Goal: Task Accomplishment & Management: Manage account settings

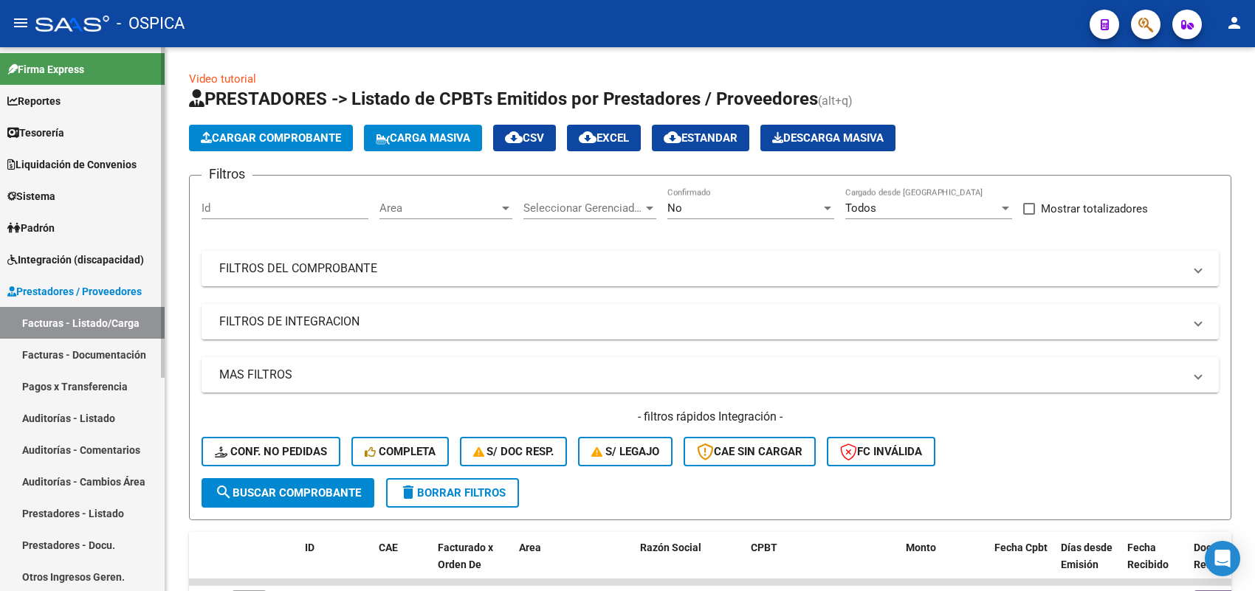
click at [55, 193] on span "Sistema" at bounding box center [31, 196] width 48 height 16
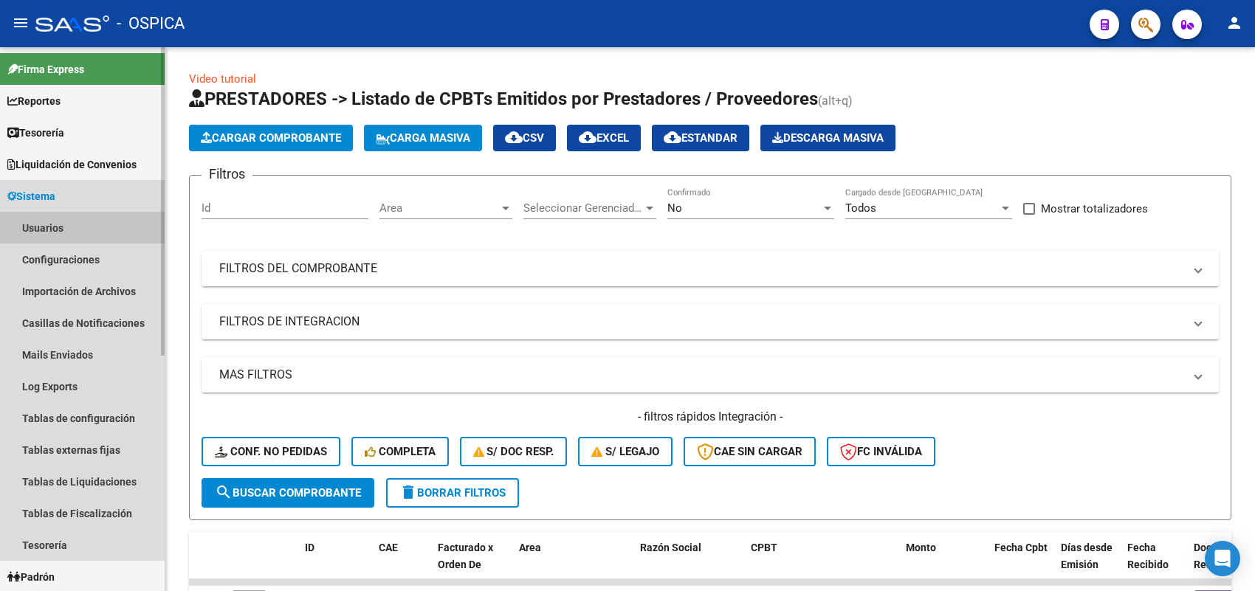
click at [68, 230] on link "Usuarios" at bounding box center [82, 228] width 165 height 32
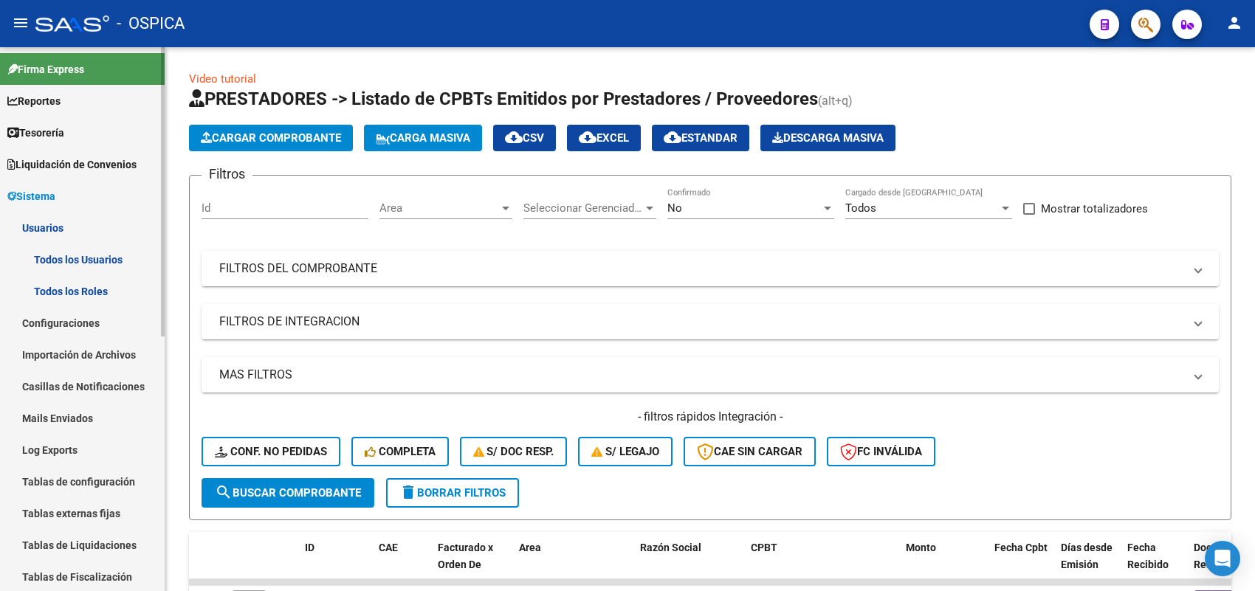
click at [101, 263] on link "Todos los Usuarios" at bounding box center [82, 260] width 165 height 32
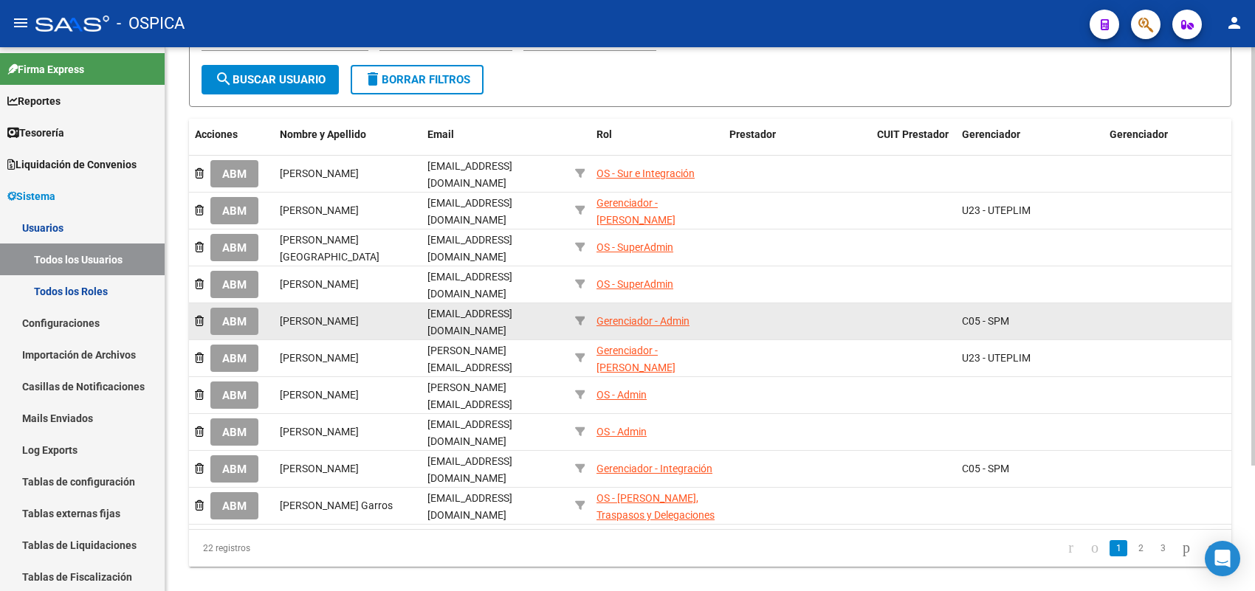
scroll to position [162, 0]
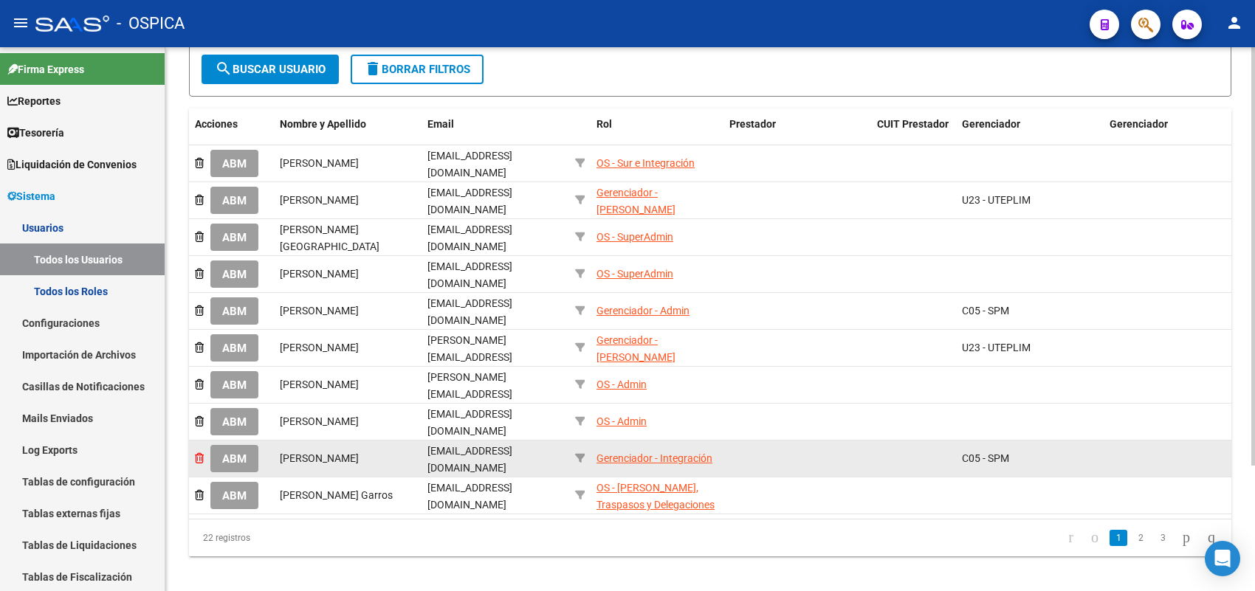
click at [198, 453] on icon at bounding box center [199, 458] width 9 height 10
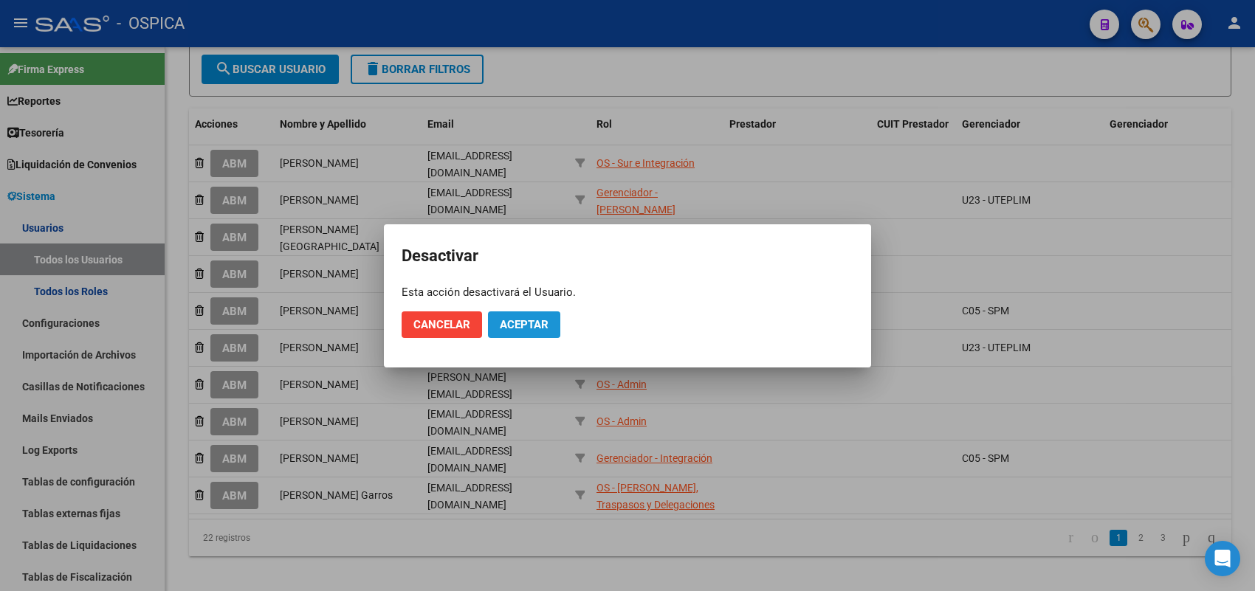
click at [526, 323] on span "Aceptar" at bounding box center [524, 324] width 49 height 13
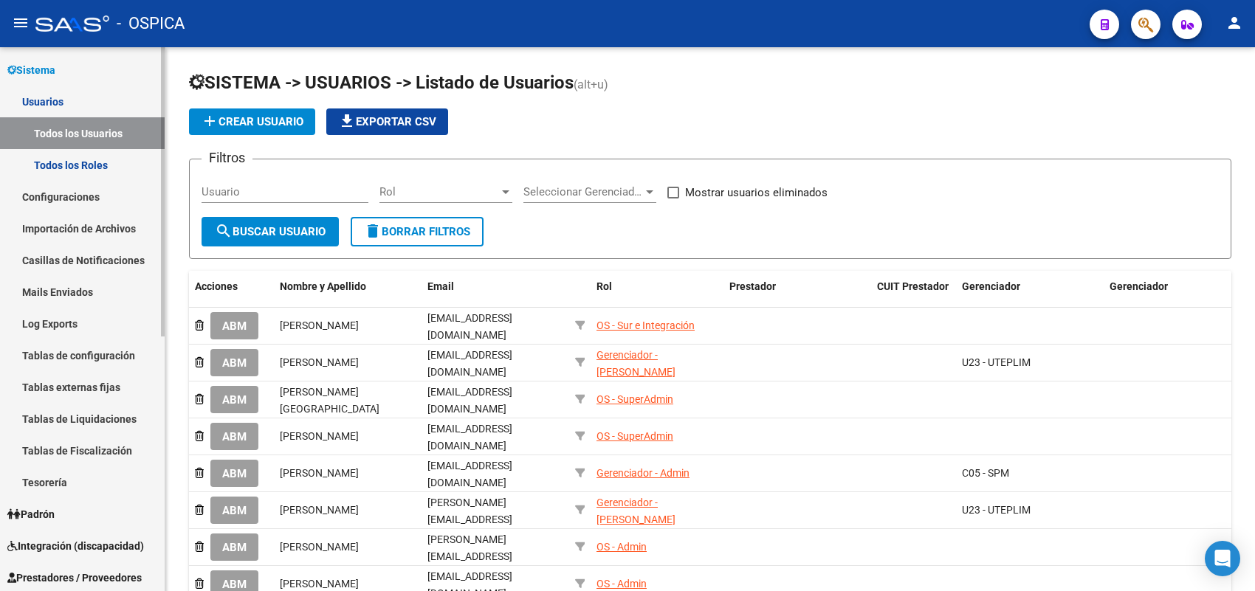
scroll to position [108, 0]
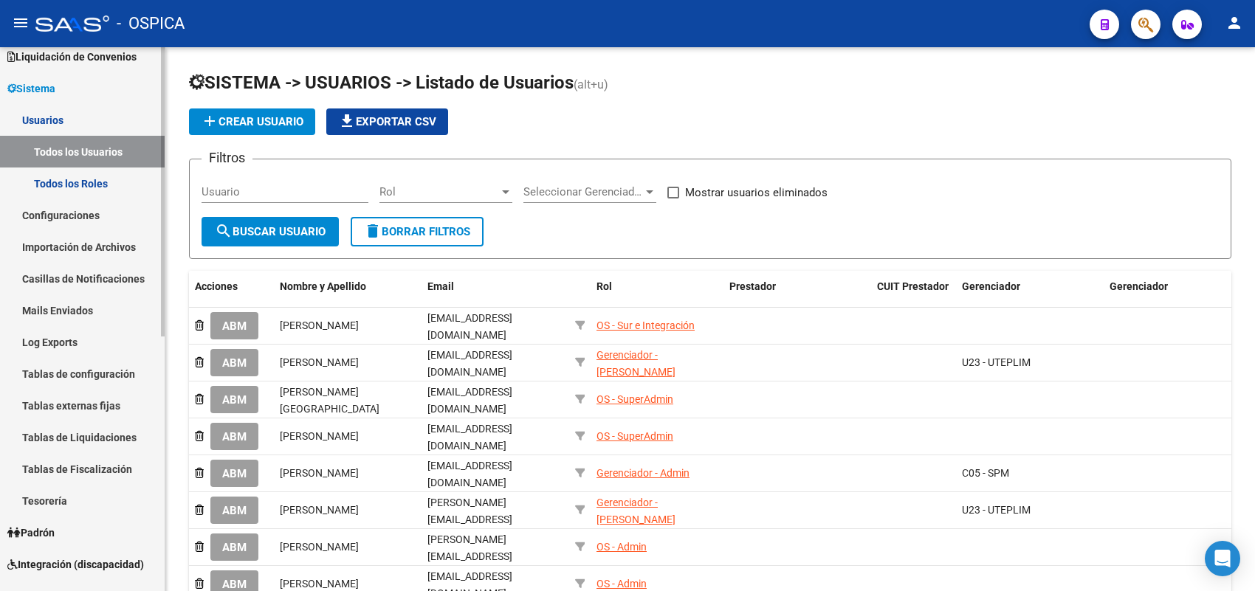
click at [55, 85] on span "Sistema" at bounding box center [31, 88] width 48 height 16
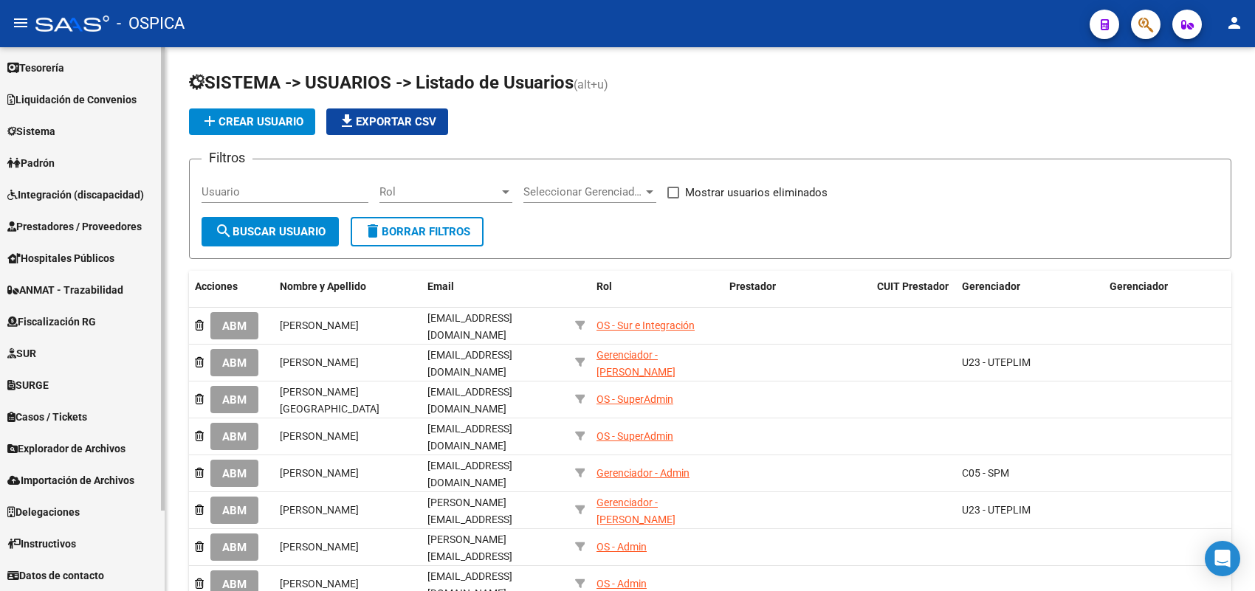
scroll to position [64, 0]
click at [76, 223] on span "Prestadores / Proveedores" at bounding box center [74, 227] width 134 height 16
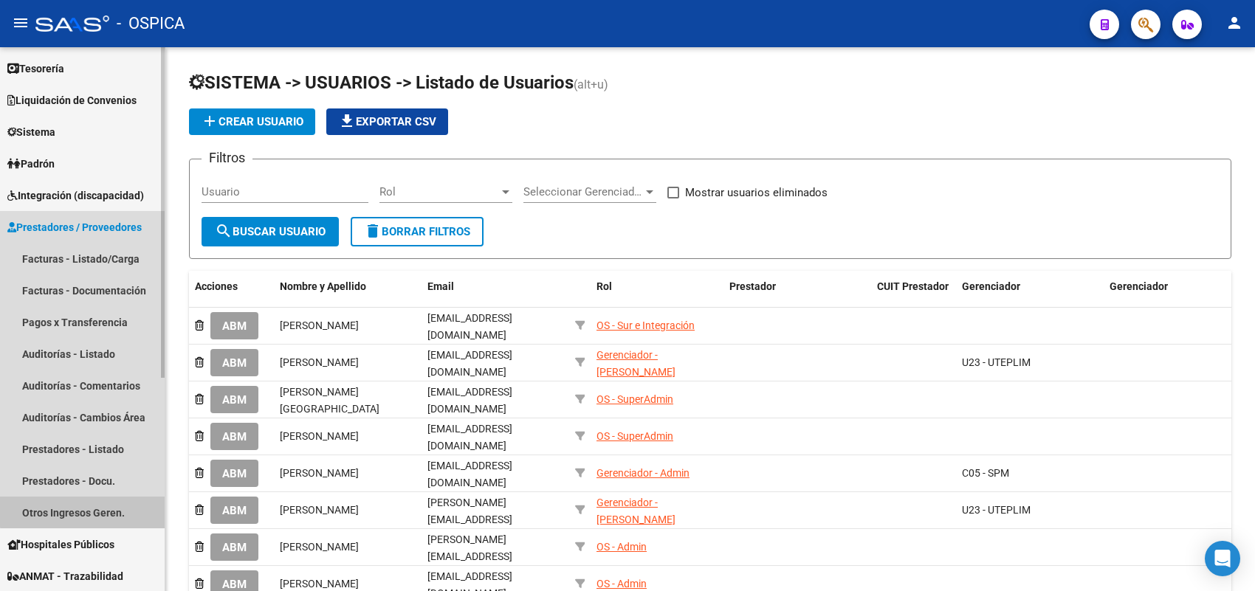
drag, startPoint x: 87, startPoint y: 507, endPoint x: 81, endPoint y: 502, distance: 7.8
click at [86, 506] on link "Otros Ingresos Geren." at bounding box center [82, 513] width 165 height 32
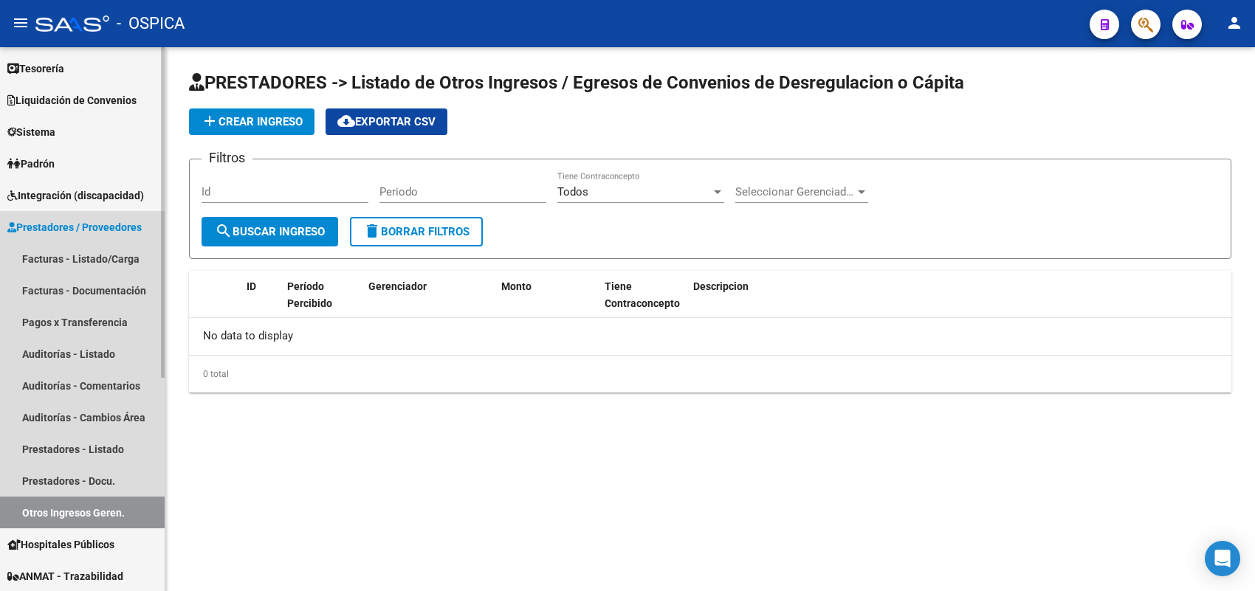
click at [80, 222] on span "Prestadores / Proveedores" at bounding box center [74, 227] width 134 height 16
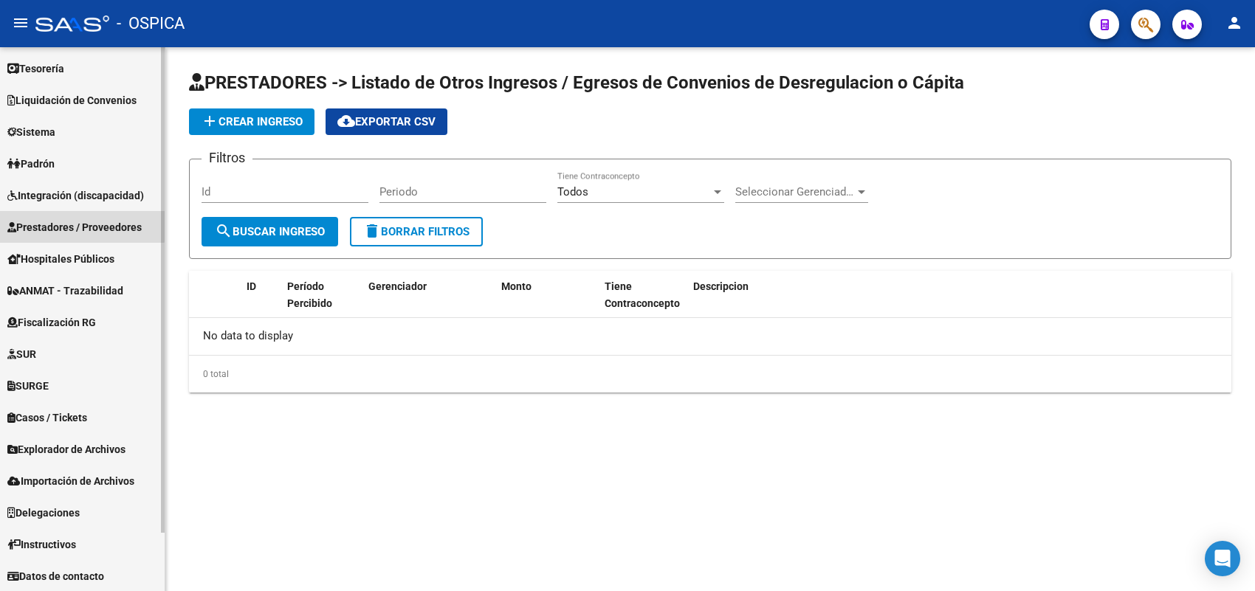
click at [77, 221] on span "Prestadores / Proveedores" at bounding box center [74, 227] width 134 height 16
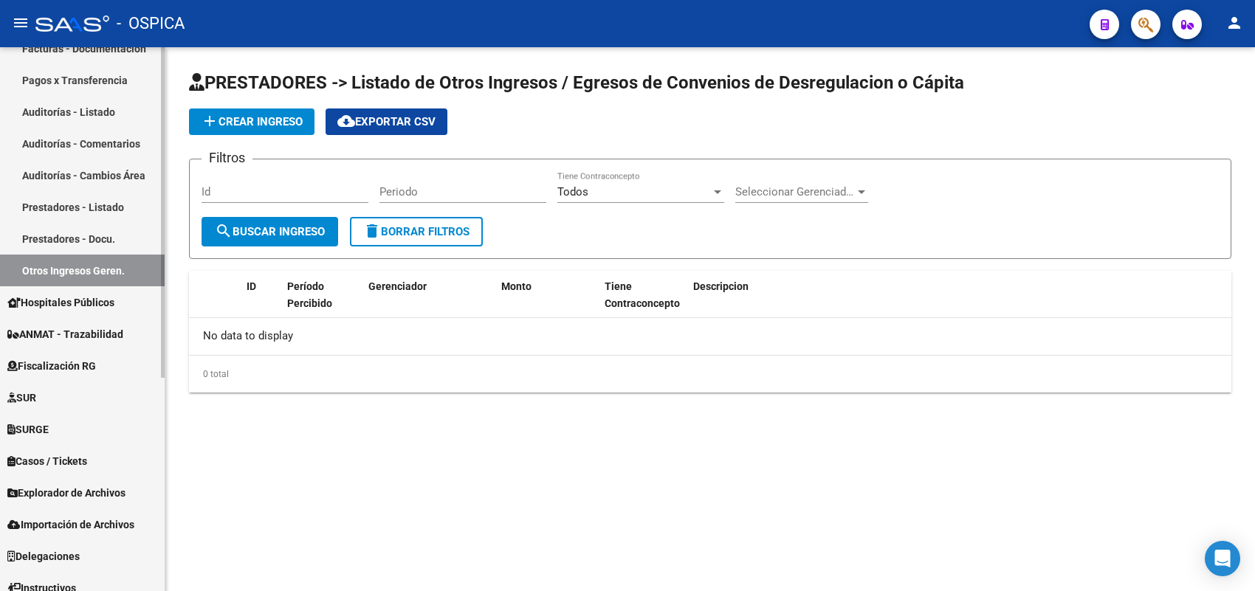
scroll to position [349, 0]
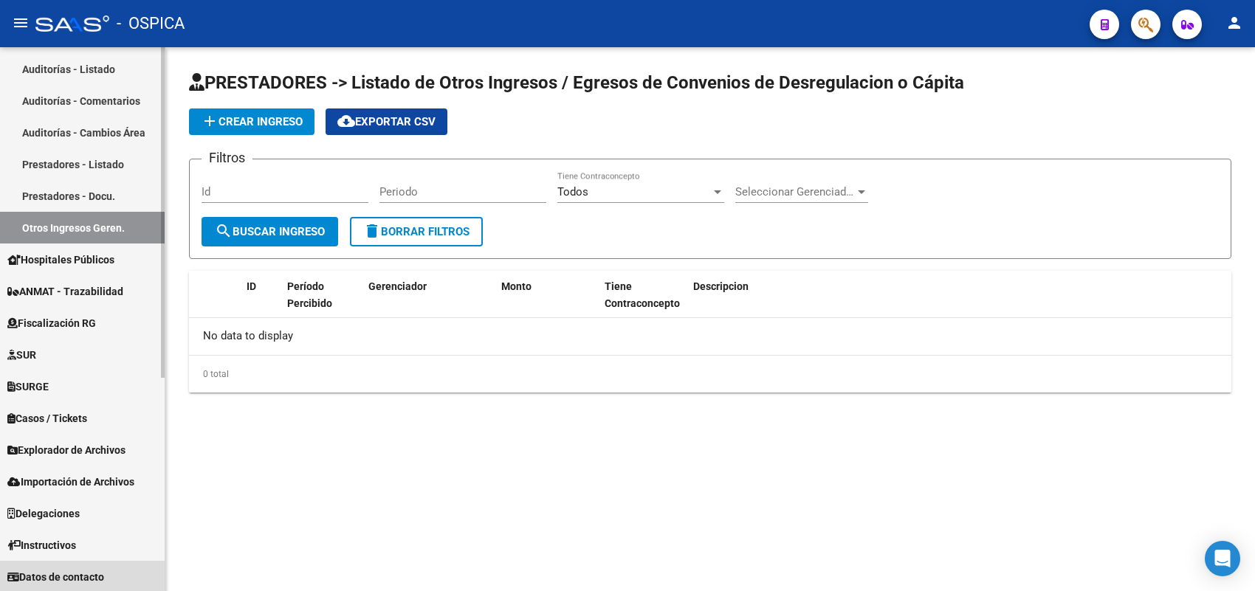
click at [63, 573] on span "Datos de contacto" at bounding box center [55, 577] width 97 height 16
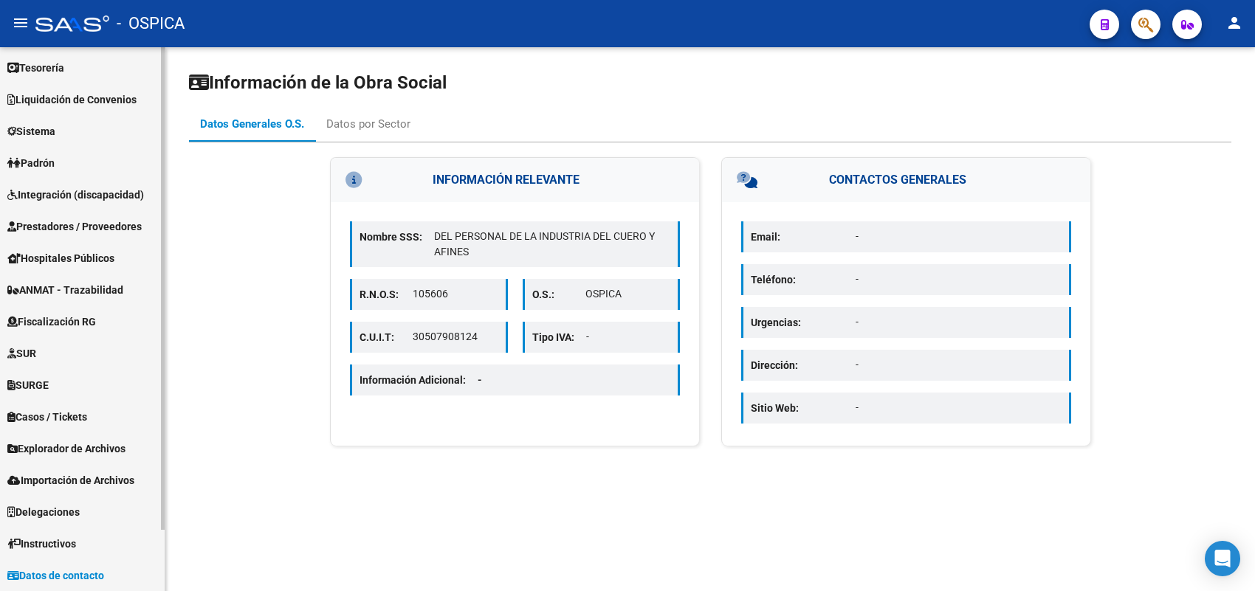
scroll to position [64, 0]
click at [43, 68] on span "Tesorería" at bounding box center [35, 69] width 57 height 16
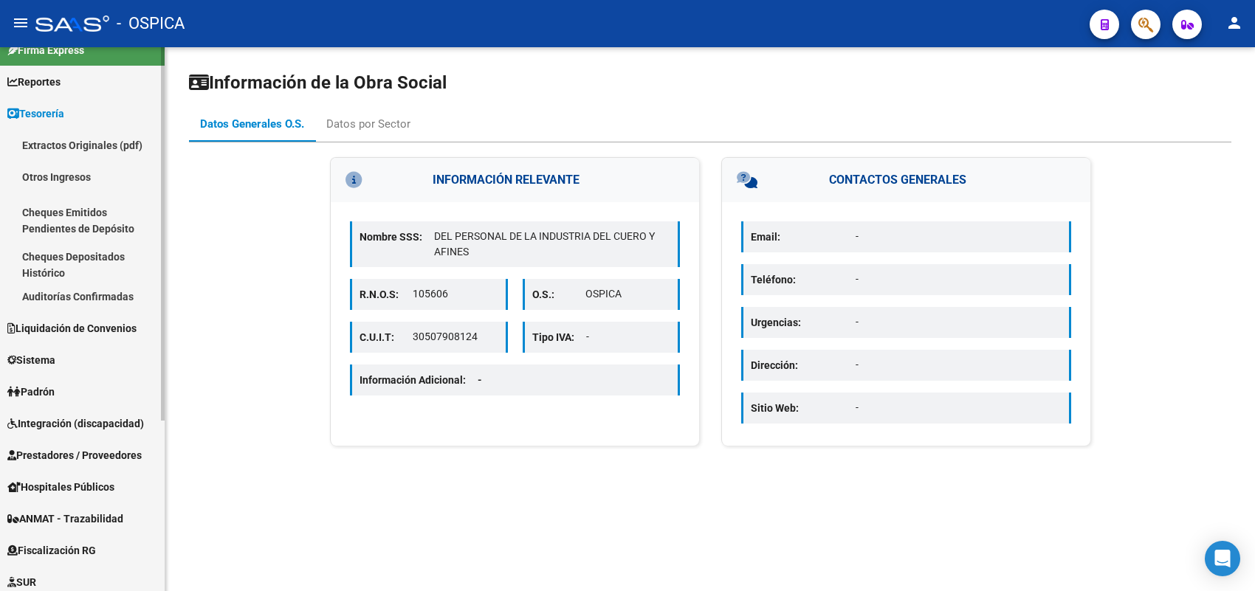
scroll to position [0, 0]
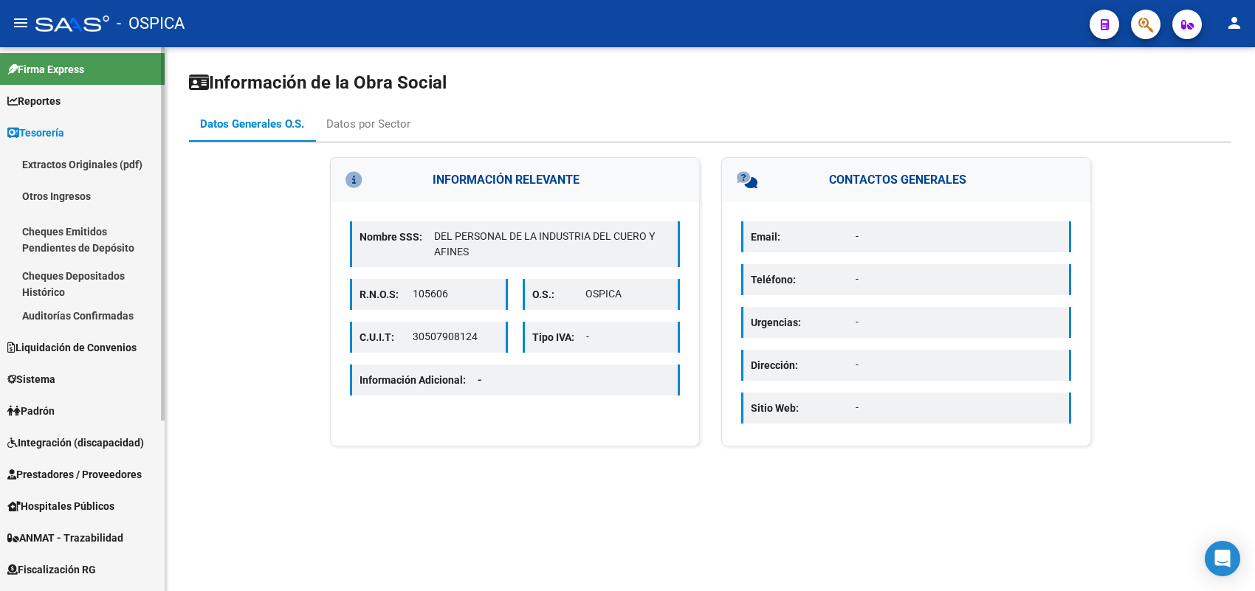
click at [46, 63] on span "Firma Express" at bounding box center [45, 69] width 77 height 16
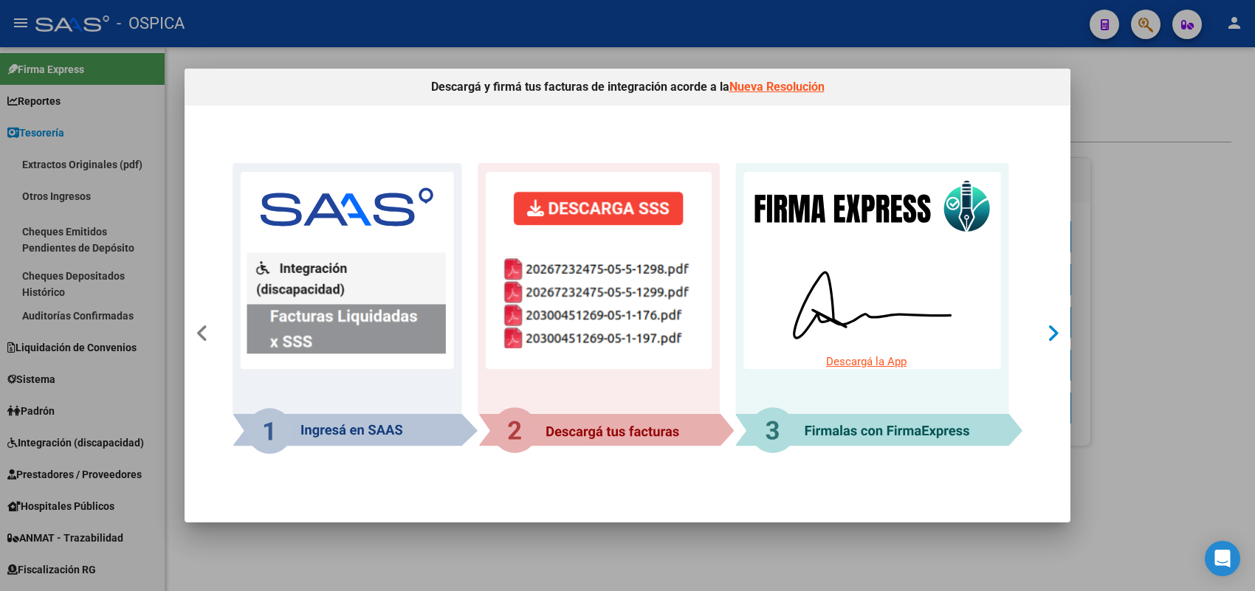
click at [1052, 330] on icon at bounding box center [1053, 333] width 13 height 21
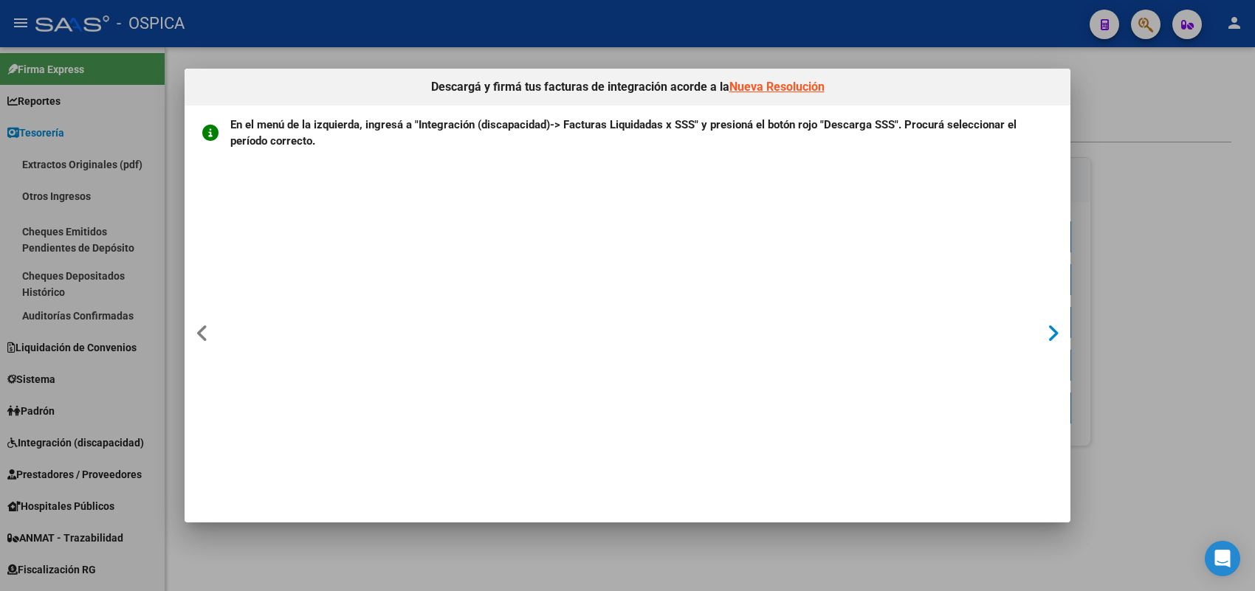
click at [1047, 330] on icon at bounding box center [1053, 333] width 13 height 21
click at [1045, 327] on div at bounding box center [1052, 334] width 27 height 96
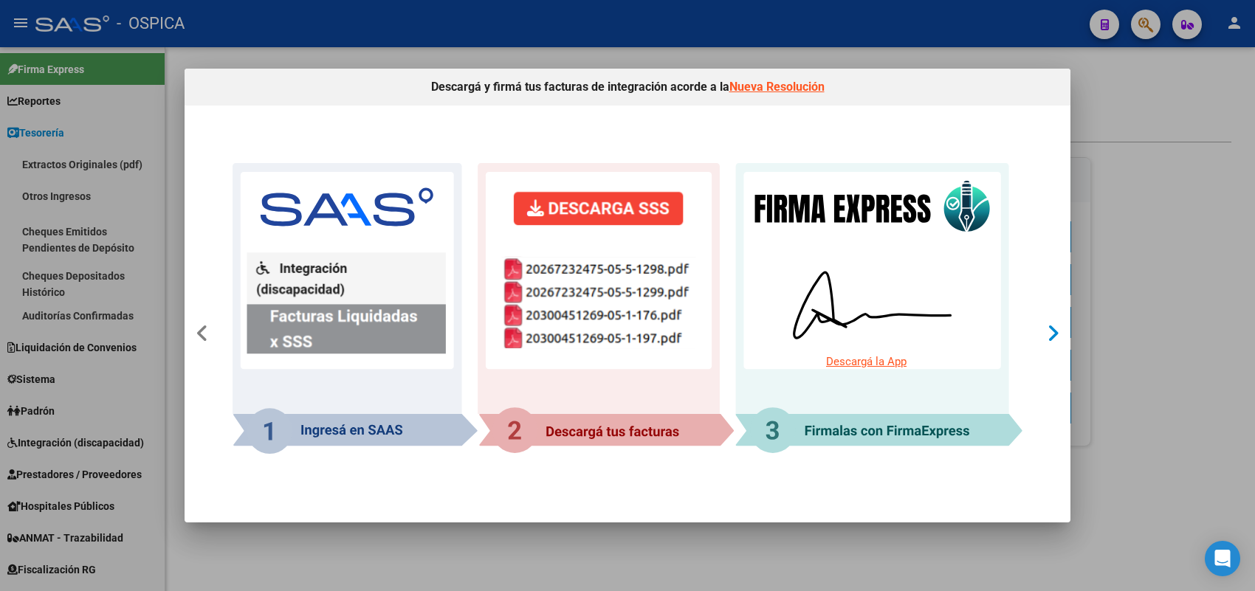
click at [1044, 325] on div at bounding box center [1052, 334] width 27 height 96
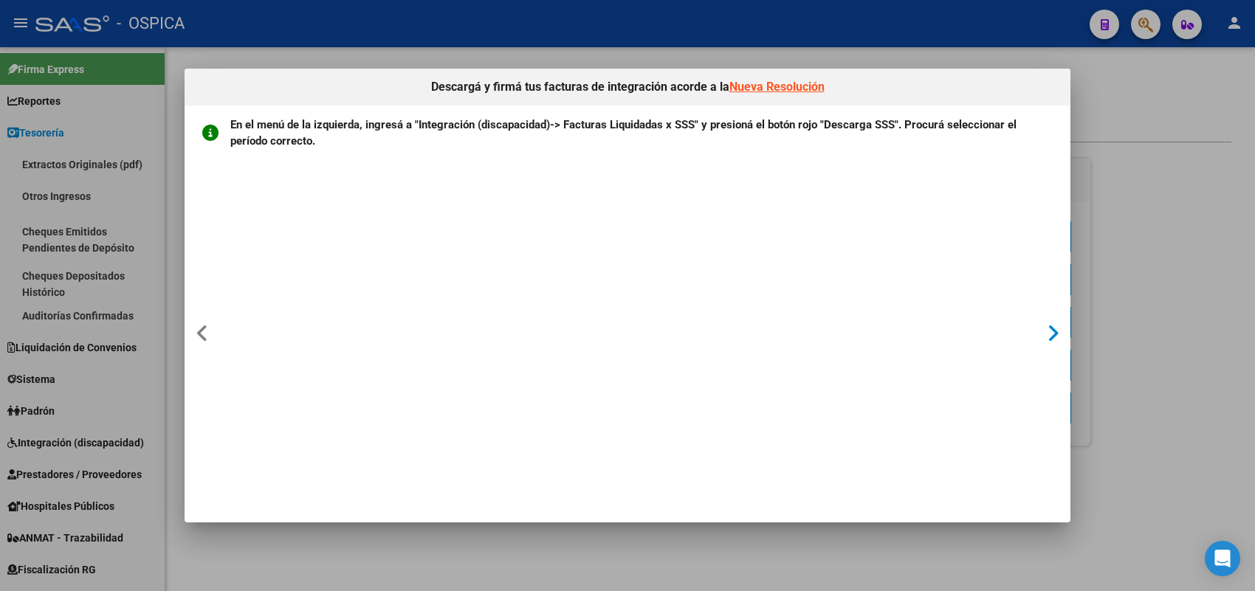
click at [1050, 328] on icon at bounding box center [1053, 333] width 13 height 21
click at [1056, 325] on icon at bounding box center [1053, 333] width 13 height 21
click at [1059, 326] on div at bounding box center [1052, 334] width 27 height 96
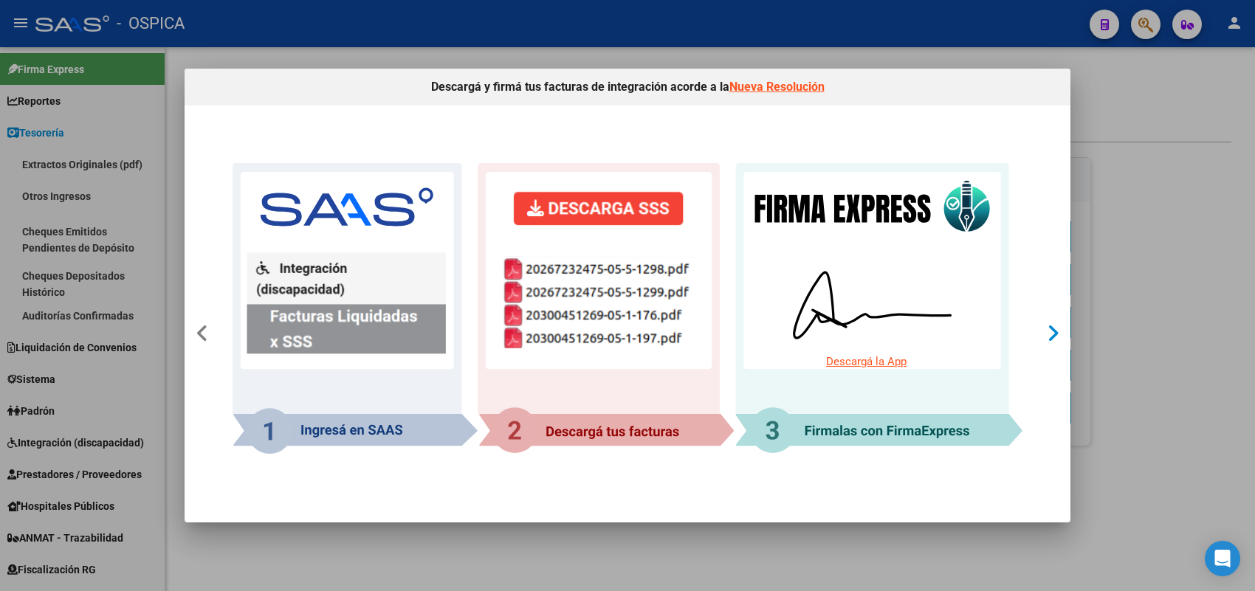
click at [1059, 326] on div at bounding box center [1052, 334] width 27 height 96
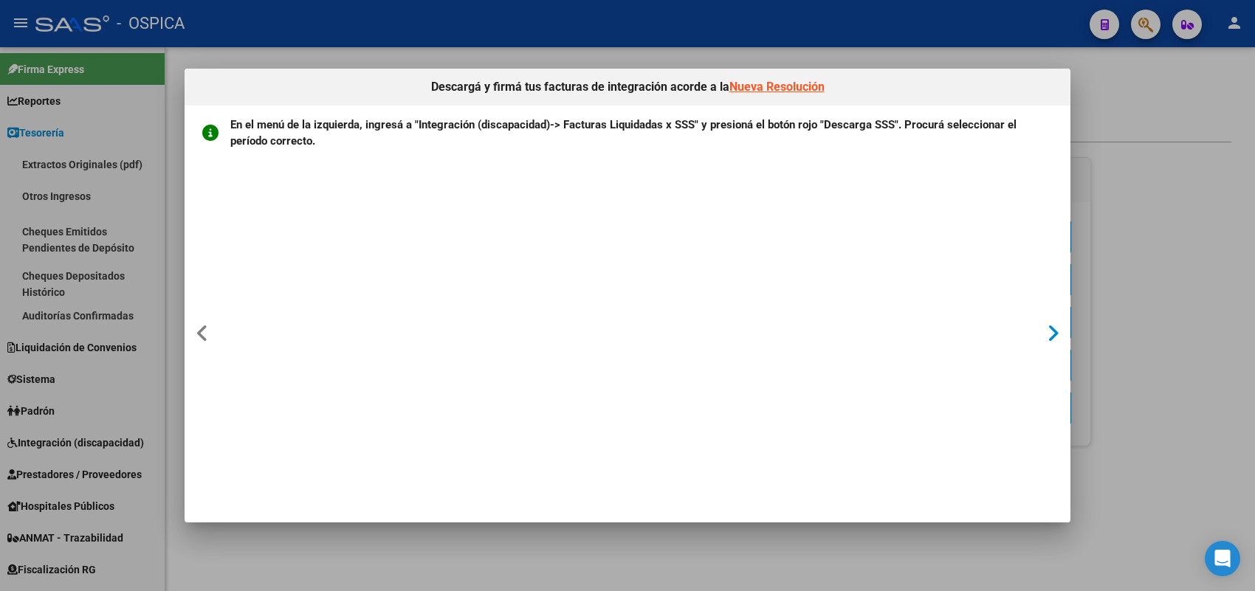
click at [1059, 326] on div at bounding box center [1052, 334] width 27 height 96
click at [1059, 327] on div at bounding box center [1052, 334] width 27 height 96
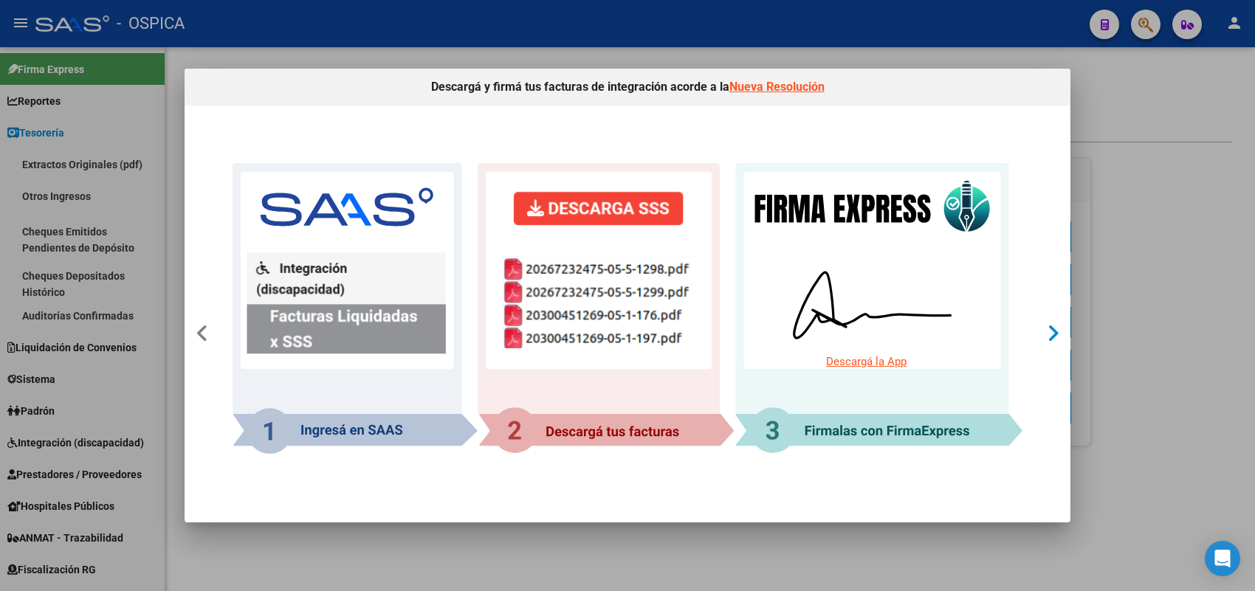
click at [1059, 330] on div at bounding box center [1052, 334] width 27 height 96
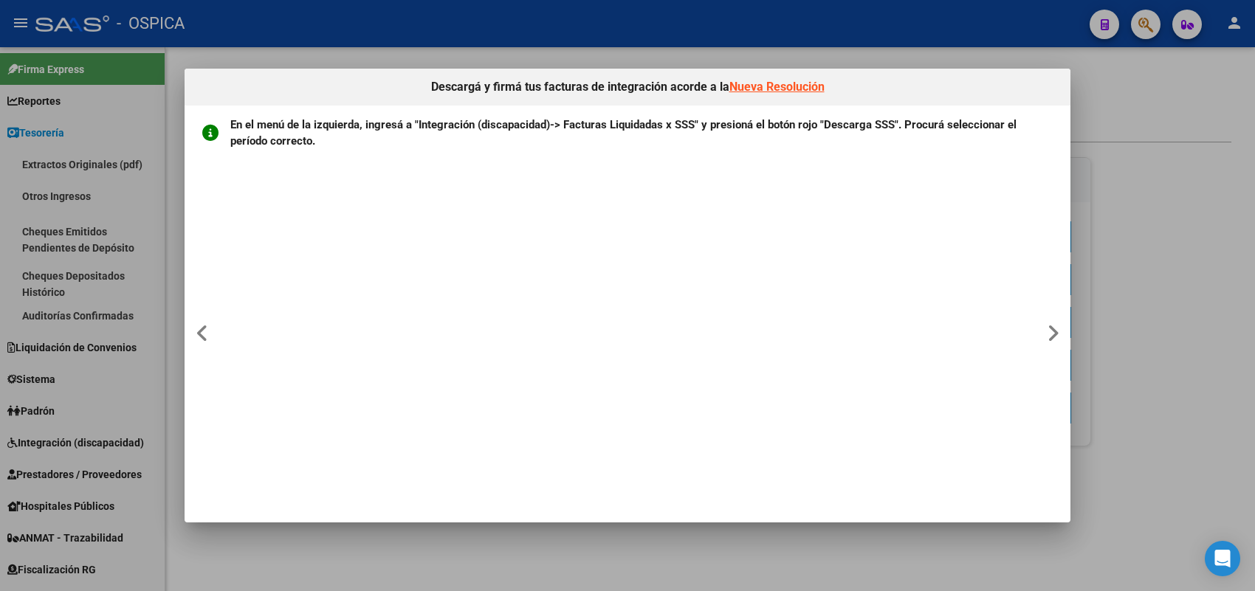
click at [1154, 296] on div at bounding box center [627, 295] width 1255 height 591
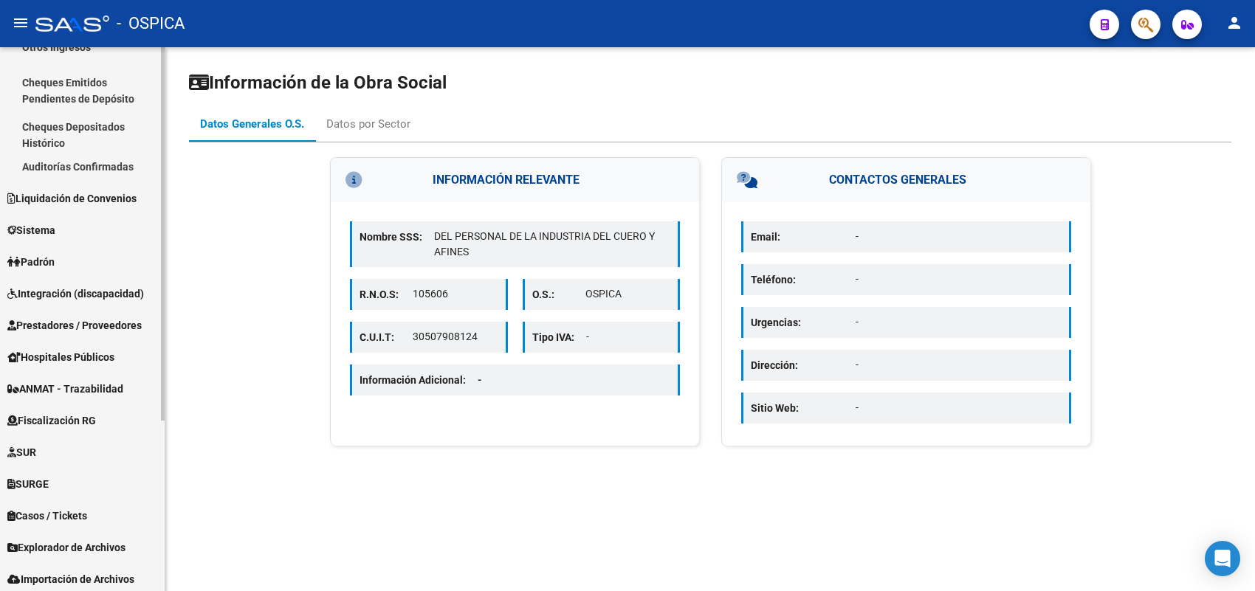
scroll to position [185, 0]
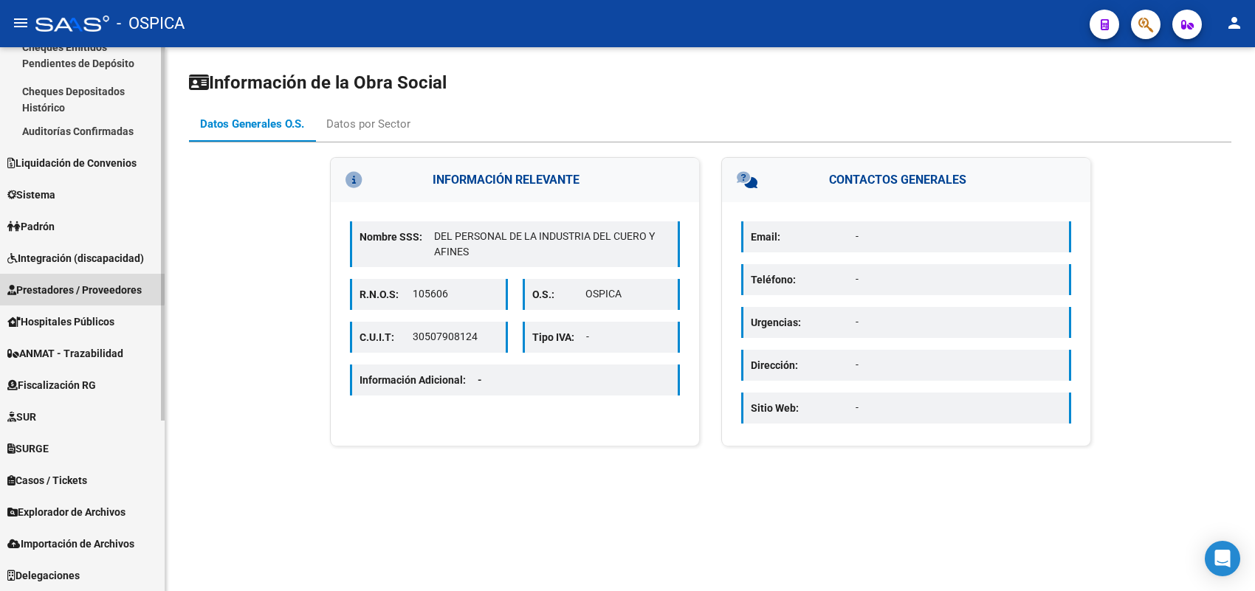
drag, startPoint x: 74, startPoint y: 286, endPoint x: 66, endPoint y: 293, distance: 9.9
click at [71, 289] on span "Prestadores / Proveedores" at bounding box center [74, 290] width 134 height 16
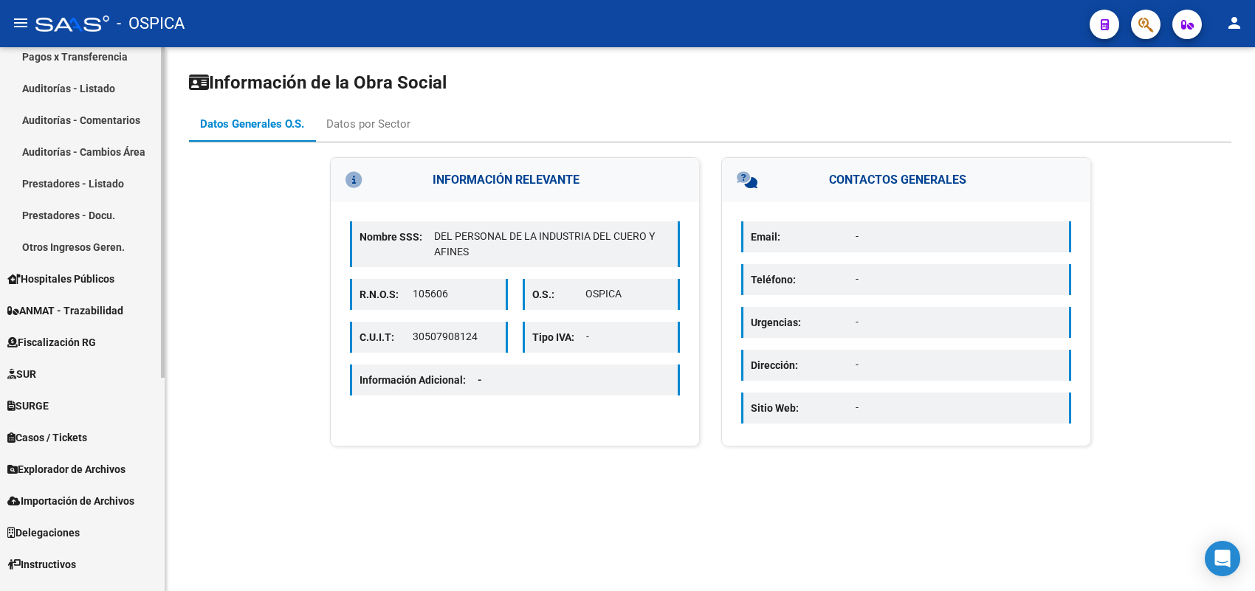
scroll to position [349, 0]
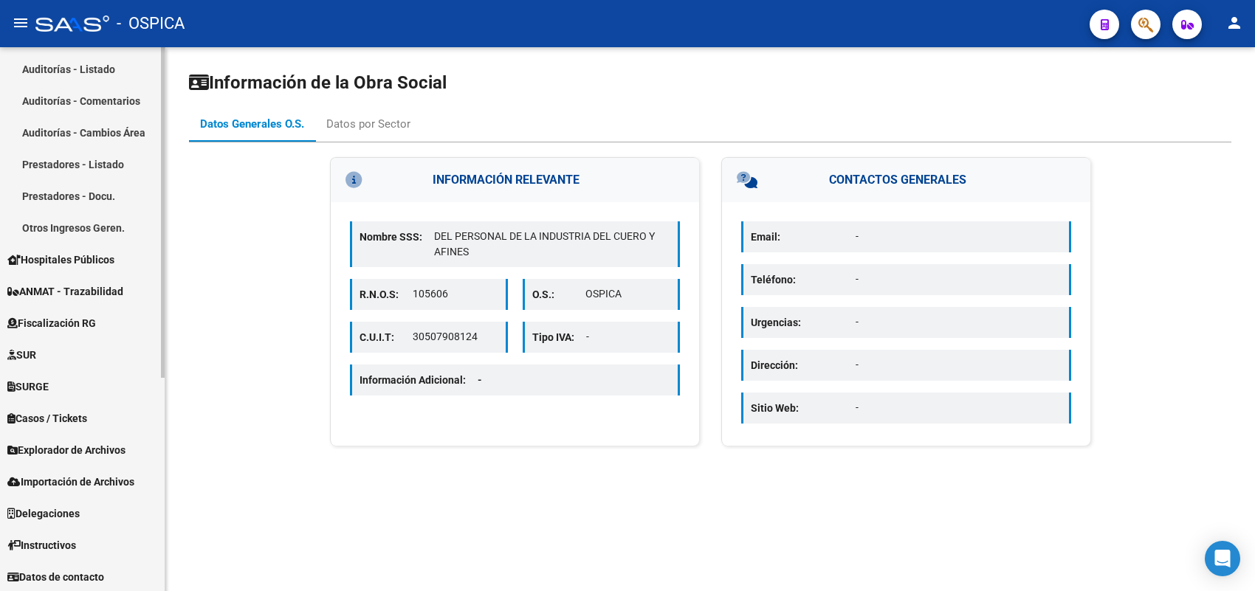
click at [41, 541] on span "Instructivos" at bounding box center [41, 545] width 69 height 16
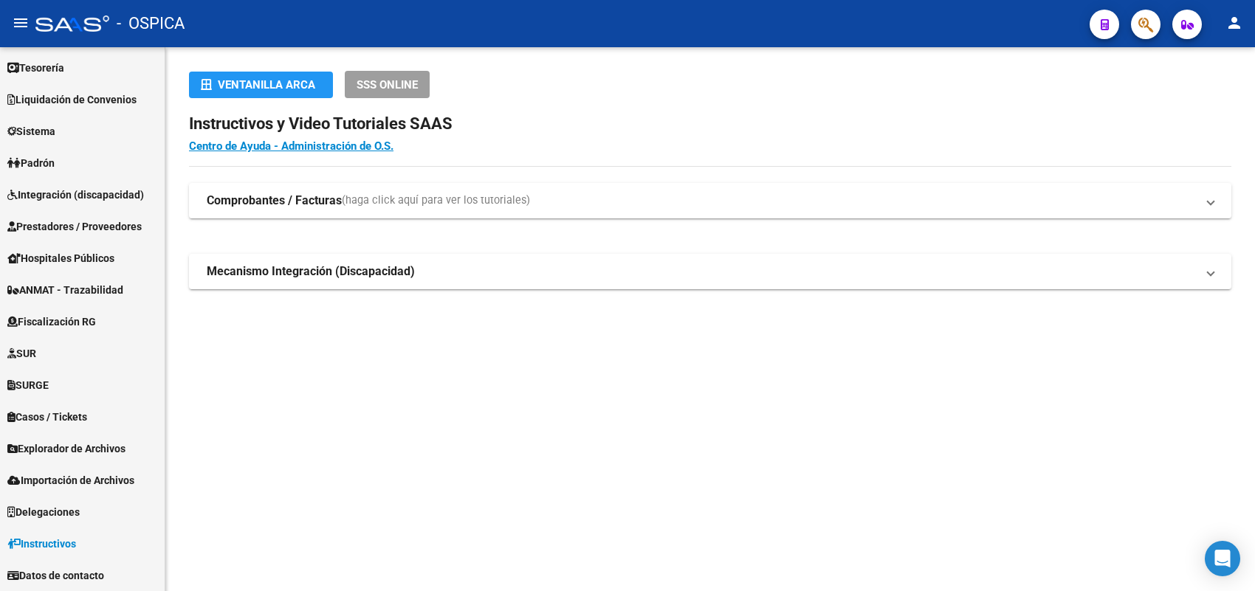
scroll to position [64, 0]
click at [297, 201] on strong "Comprobantes / Facturas" at bounding box center [274, 201] width 135 height 16
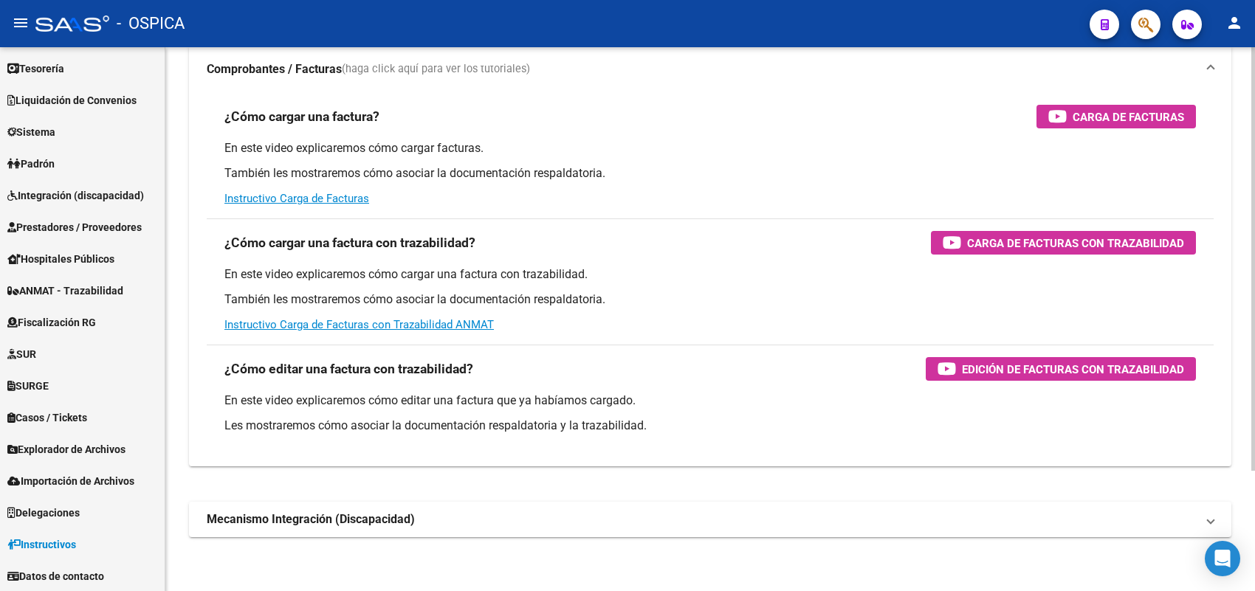
scroll to position [155, 0]
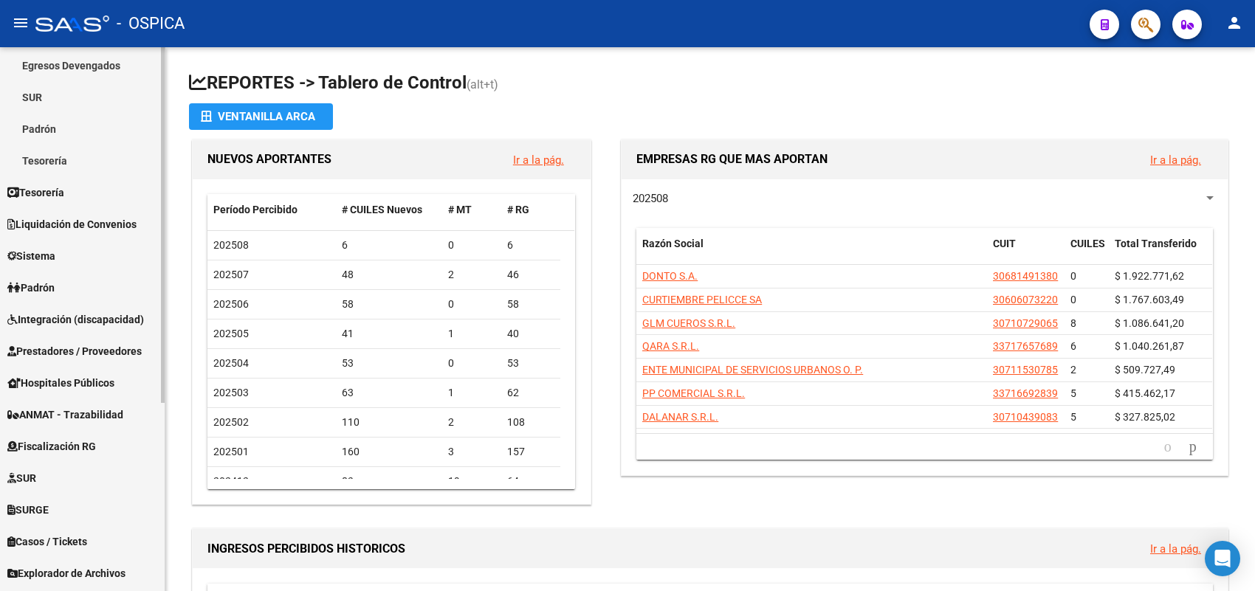
scroll to position [185, 0]
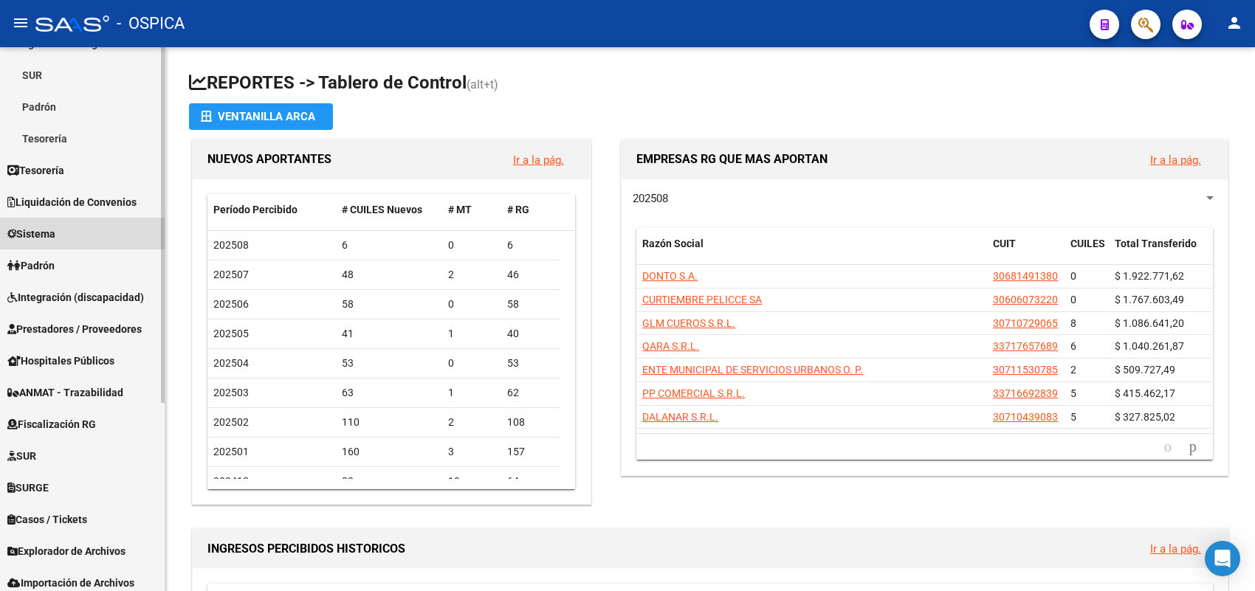
drag, startPoint x: 41, startPoint y: 226, endPoint x: 0, endPoint y: 241, distance: 43.9
click at [38, 226] on span "Sistema" at bounding box center [31, 234] width 48 height 16
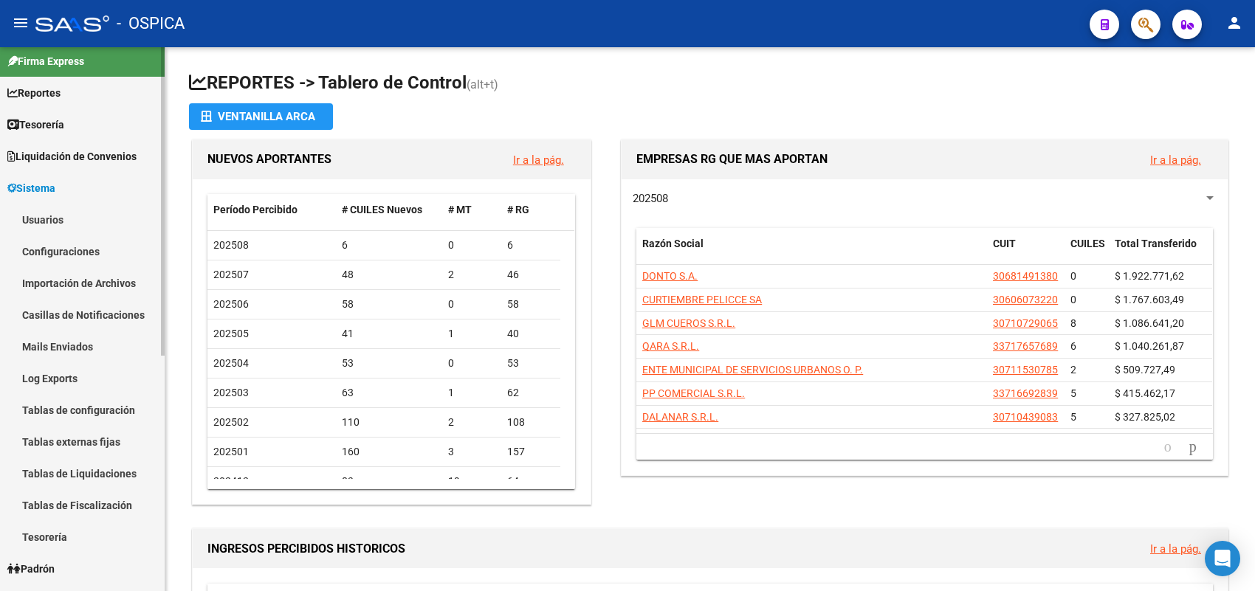
scroll to position [0, 0]
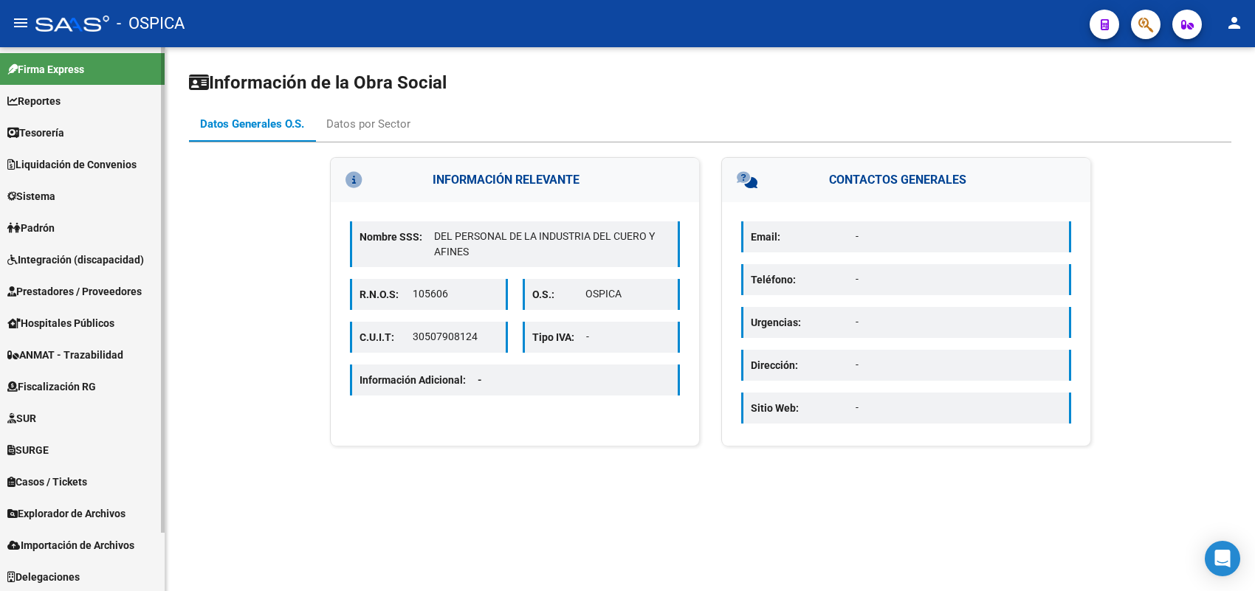
click at [46, 262] on span "Integración (discapacidad)" at bounding box center [75, 260] width 137 height 16
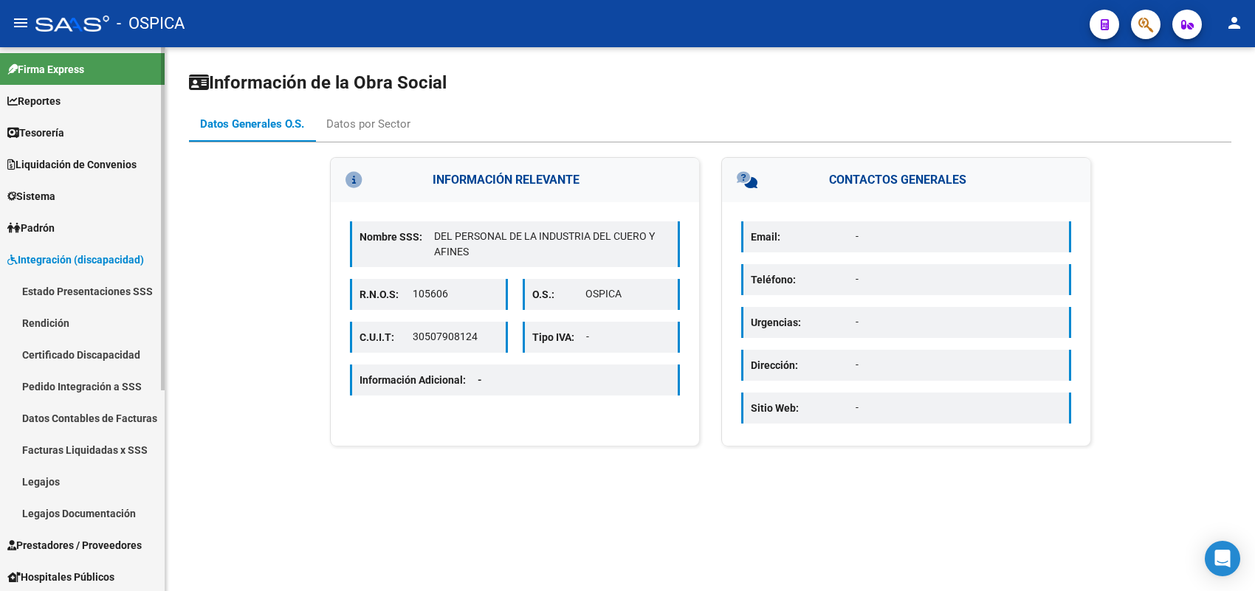
click at [74, 259] on span "Integración (discapacidad)" at bounding box center [75, 260] width 137 height 16
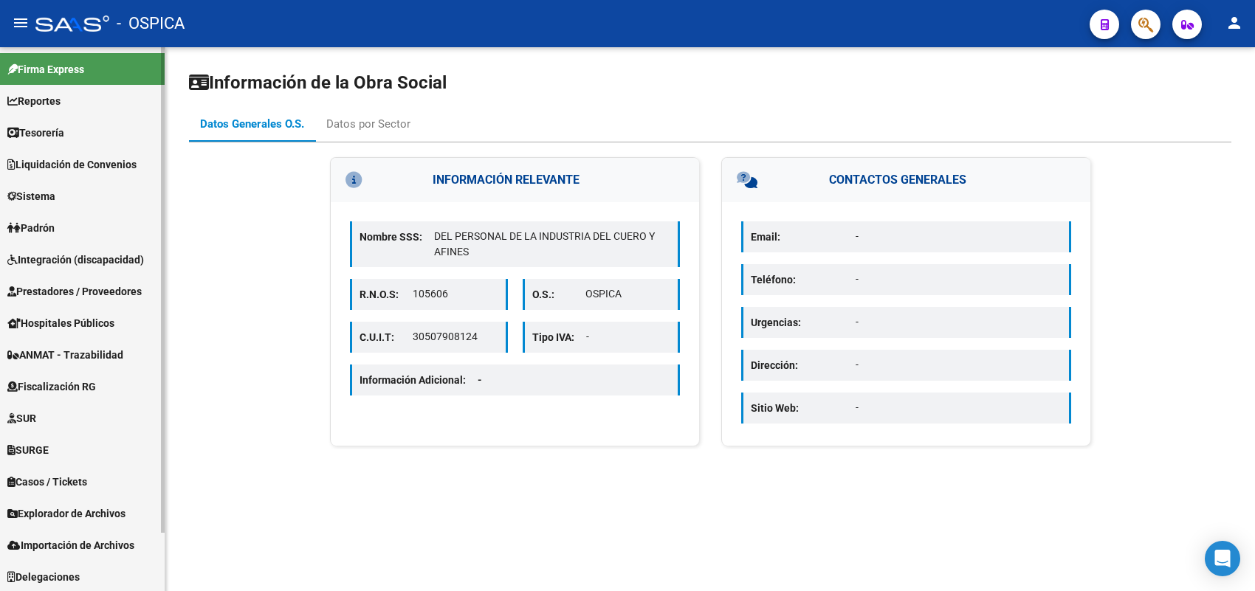
click at [43, 258] on span "Integración (discapacidad)" at bounding box center [75, 260] width 137 height 16
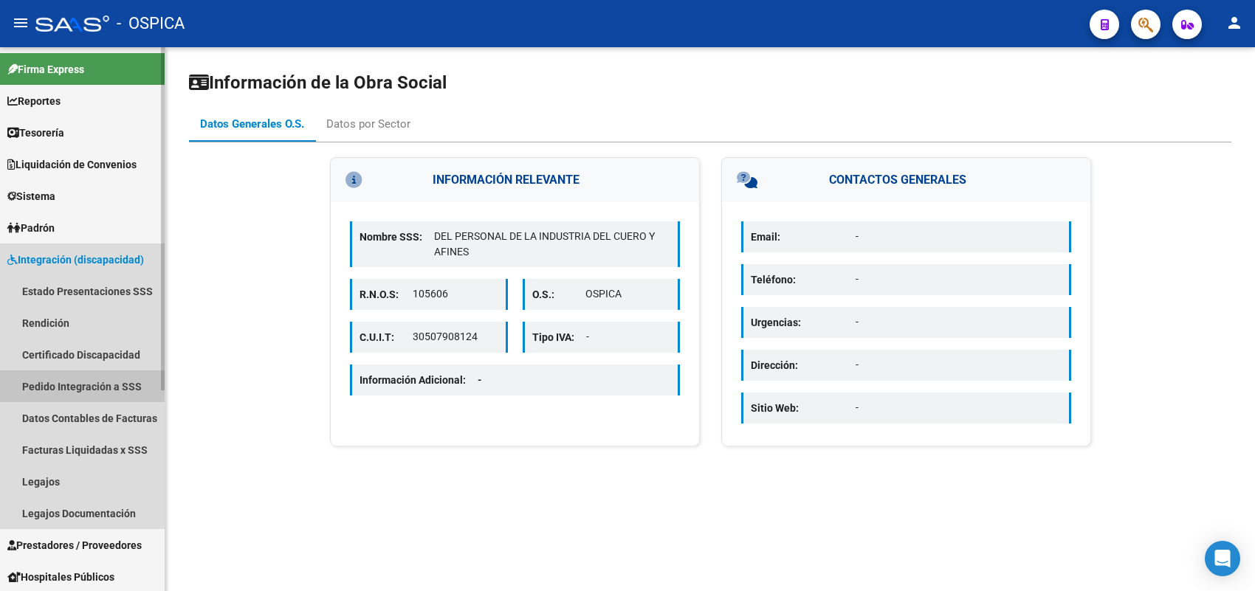
click at [80, 385] on link "Pedido Integración a SSS" at bounding box center [82, 387] width 165 height 32
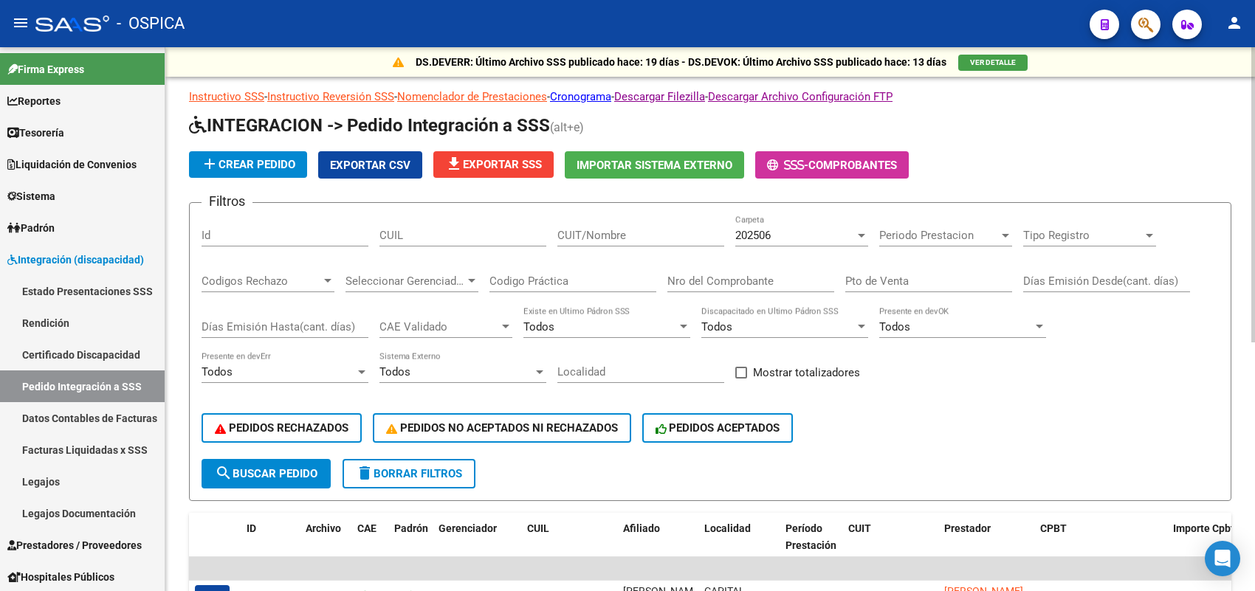
click at [606, 234] on input "CUIT/Nombre" at bounding box center [640, 235] width 167 height 13
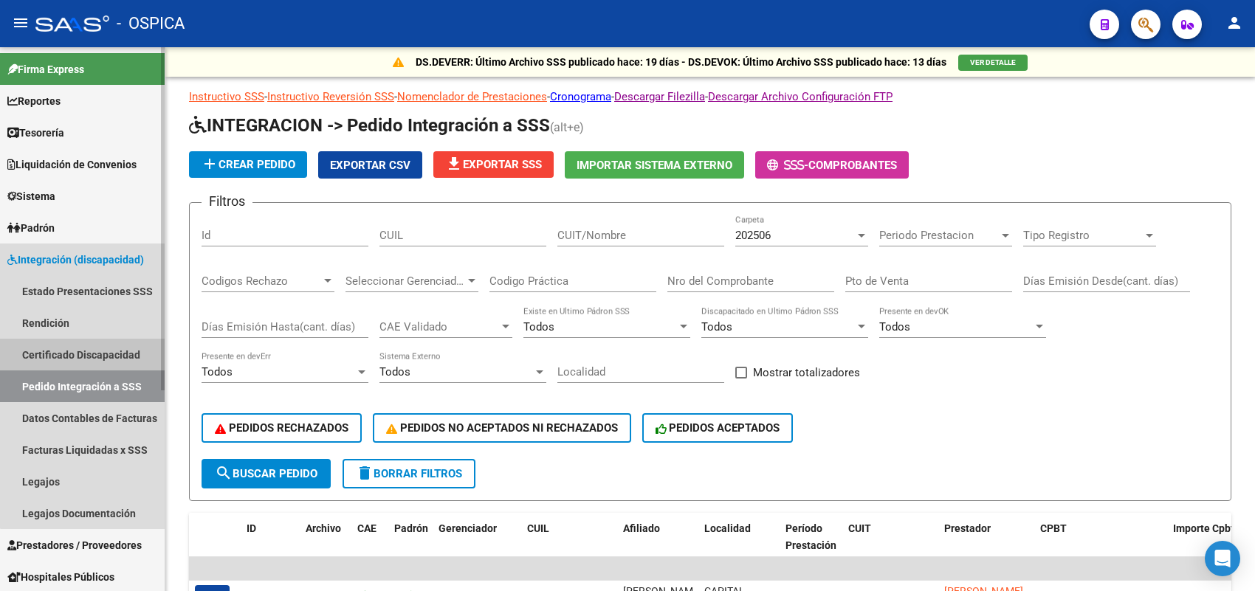
click at [86, 351] on link "Certificado Discapacidad" at bounding box center [82, 355] width 165 height 32
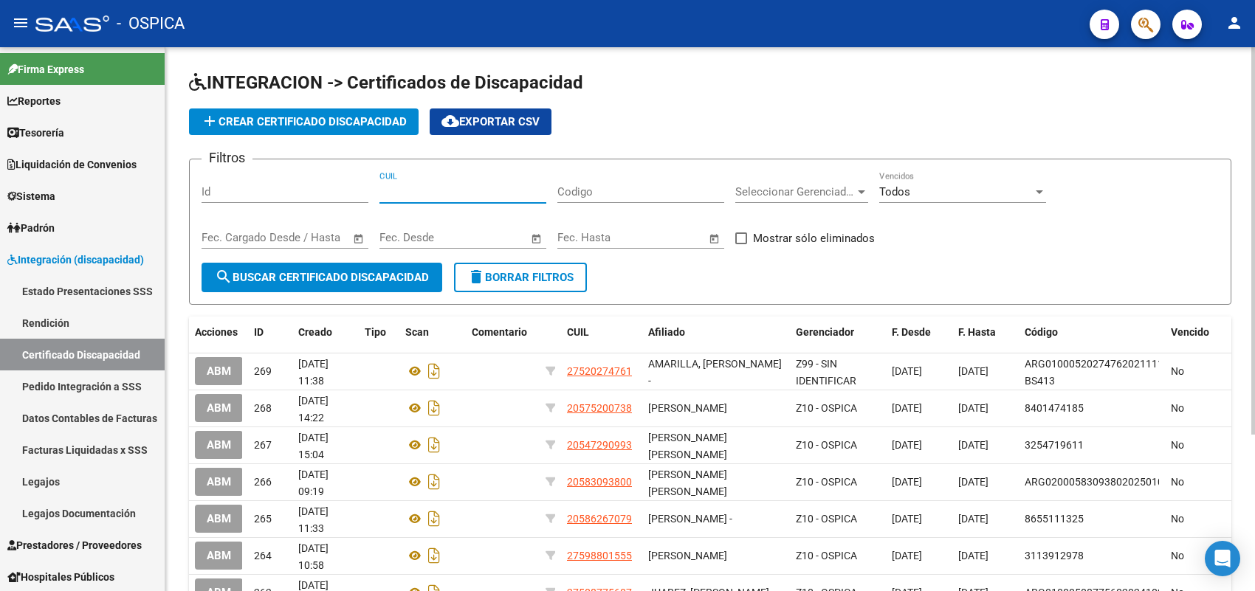
drag, startPoint x: 514, startPoint y: 192, endPoint x: 502, endPoint y: 188, distance: 12.4
click at [508, 190] on input "CUIL" at bounding box center [462, 191] width 167 height 13
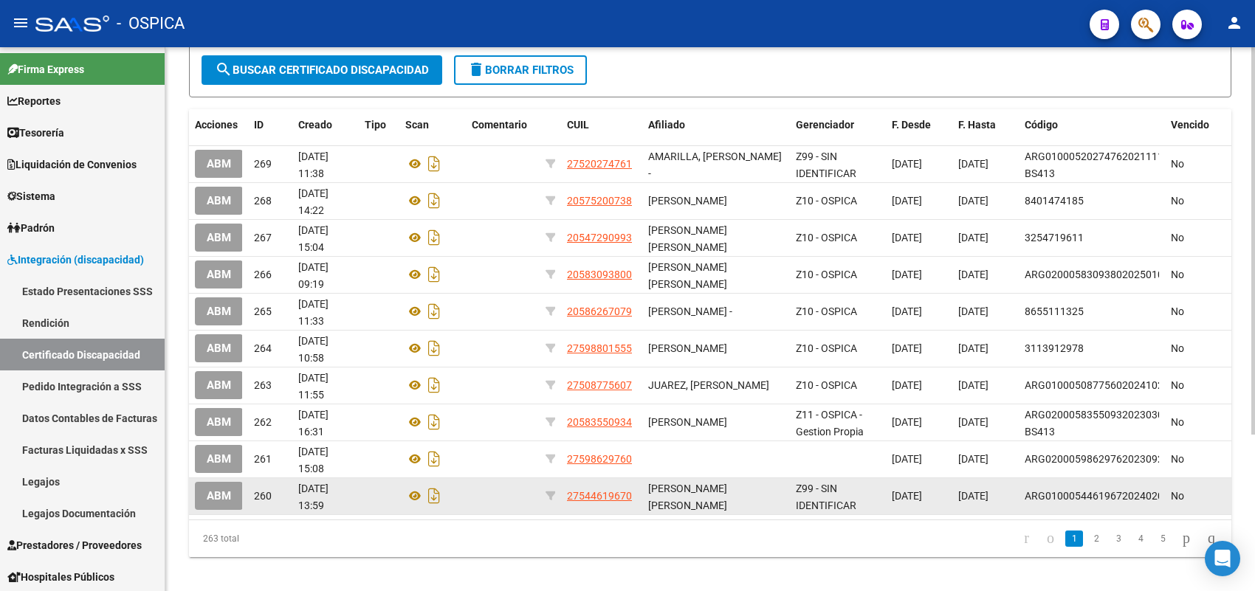
scroll to position [218, 0]
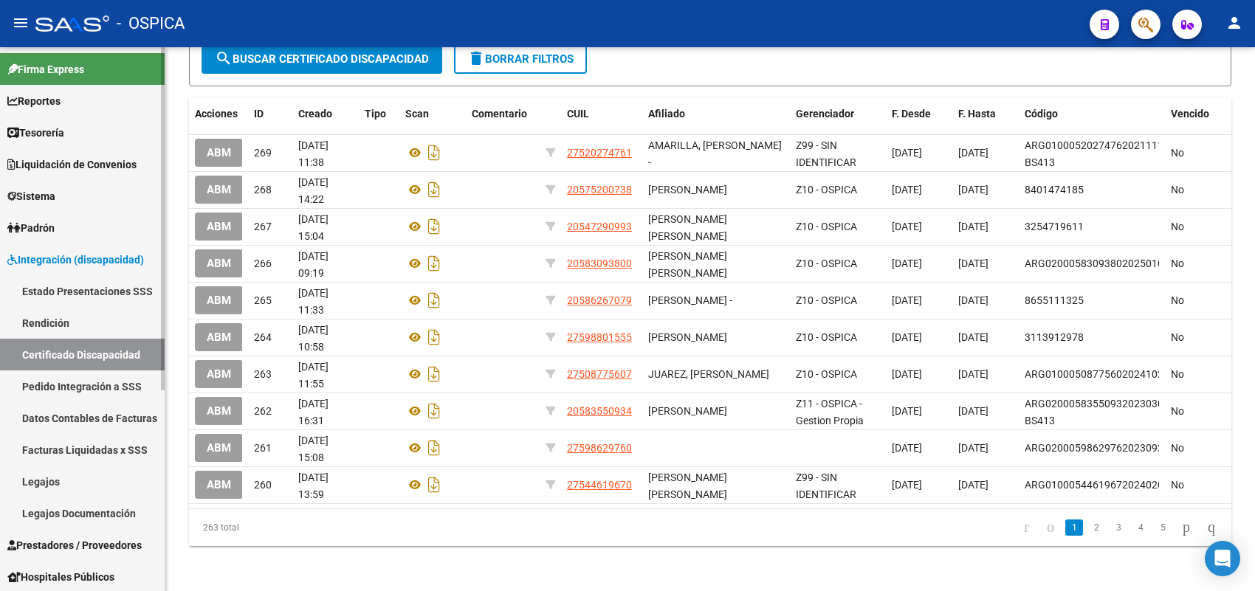
click at [52, 444] on link "Facturas Liquidadas x SSS" at bounding box center [82, 450] width 165 height 32
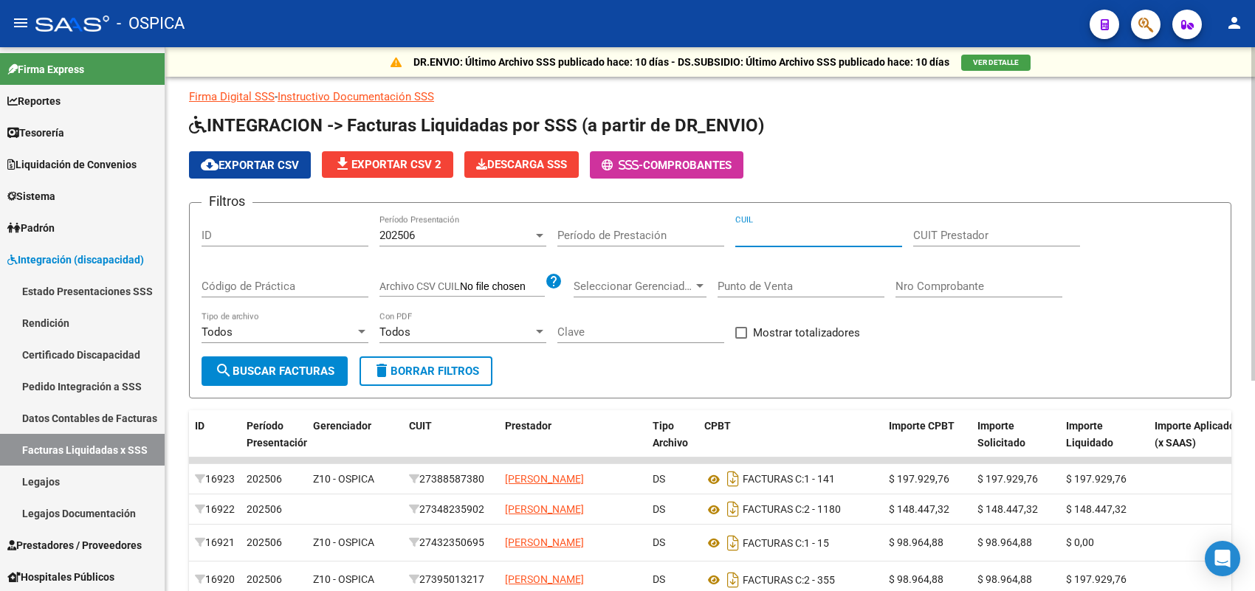
click at [758, 240] on input "CUIL" at bounding box center [818, 235] width 167 height 13
click at [953, 236] on input "CUIT Prestador" at bounding box center [996, 235] width 167 height 13
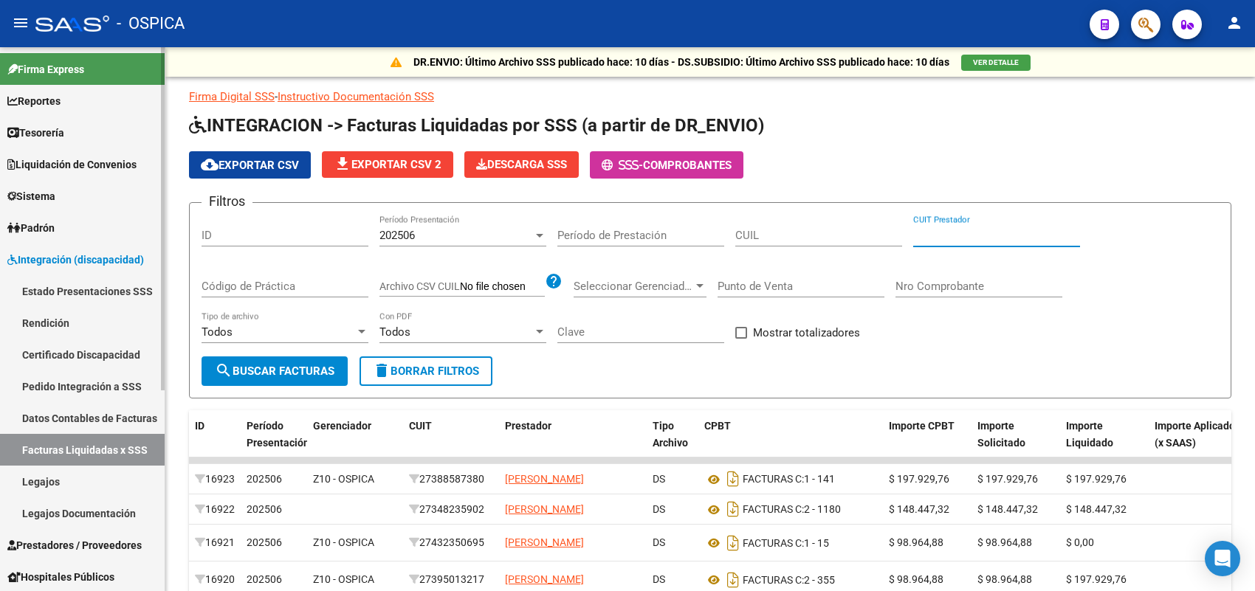
click at [75, 290] on link "Estado Presentaciones SSS" at bounding box center [82, 291] width 165 height 32
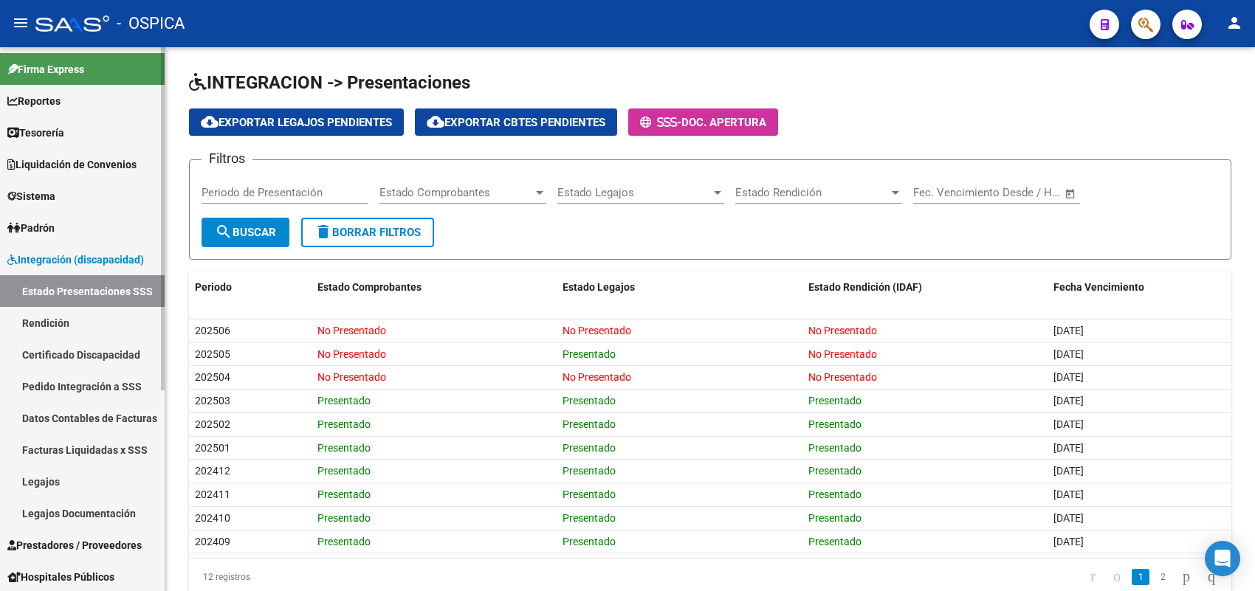
click at [52, 318] on link "Rendición" at bounding box center [82, 323] width 165 height 32
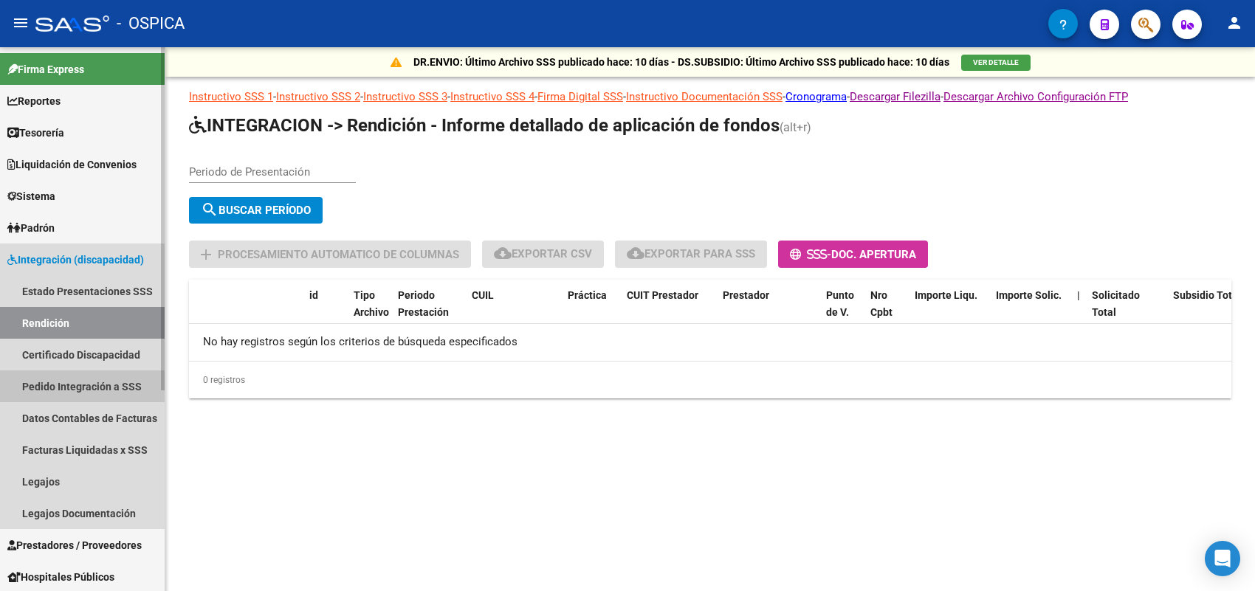
click at [71, 388] on link "Pedido Integración a SSS" at bounding box center [82, 387] width 165 height 32
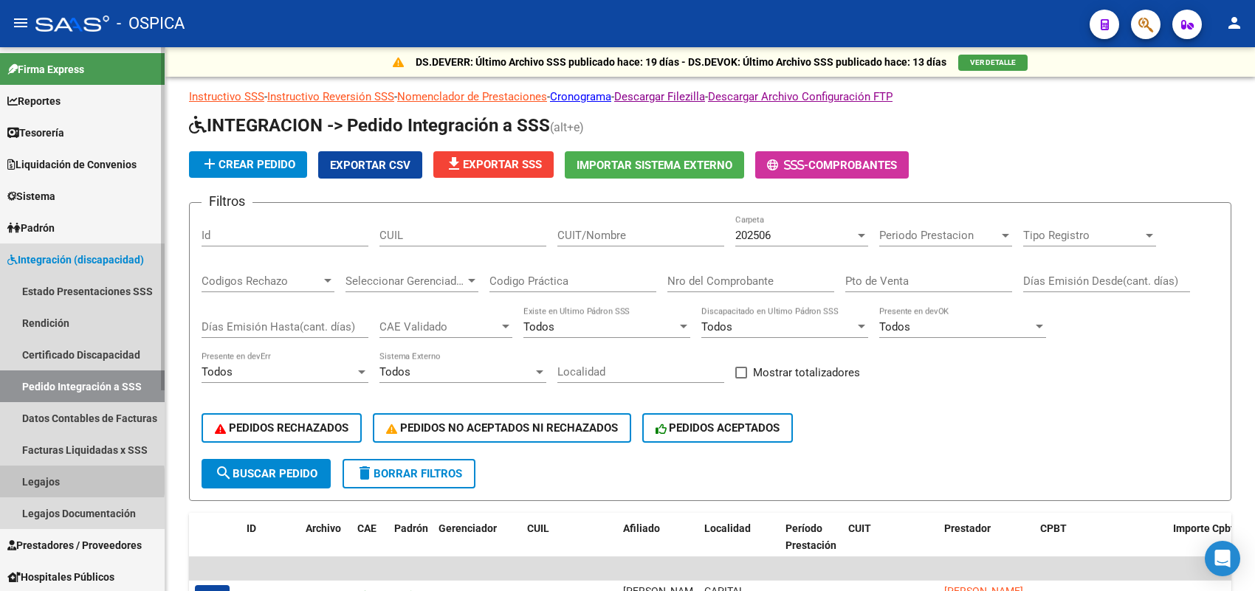
click at [59, 481] on link "Legajos" at bounding box center [82, 482] width 165 height 32
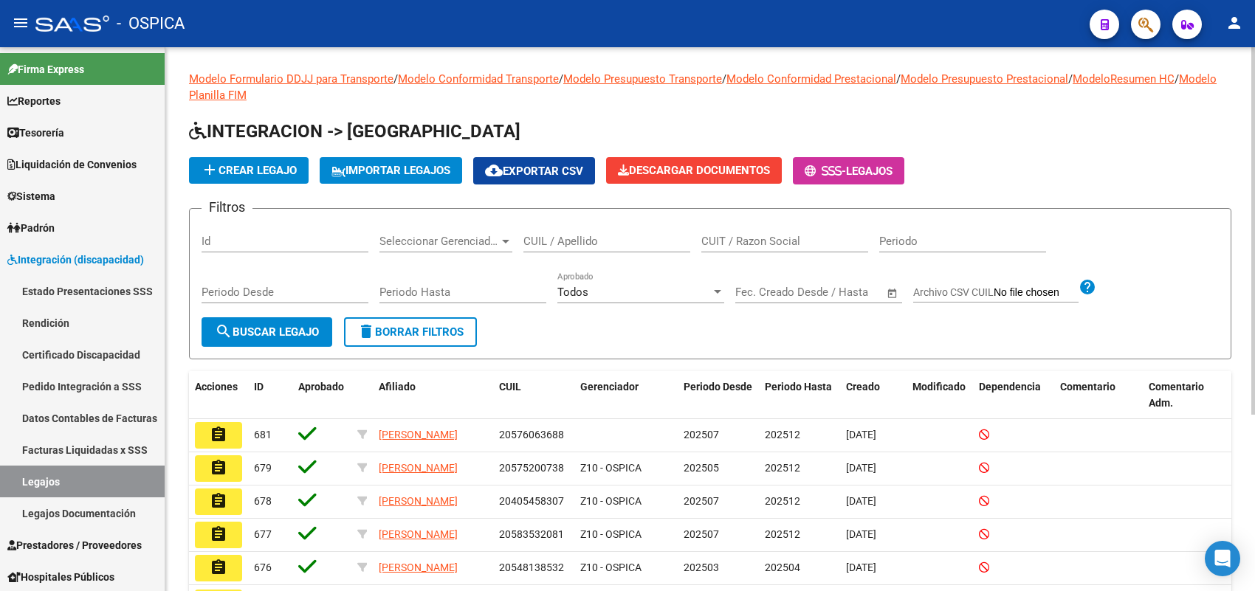
click at [626, 238] on input "CUIL / Apellido" at bounding box center [606, 241] width 167 height 13
type input "ALMIRON"
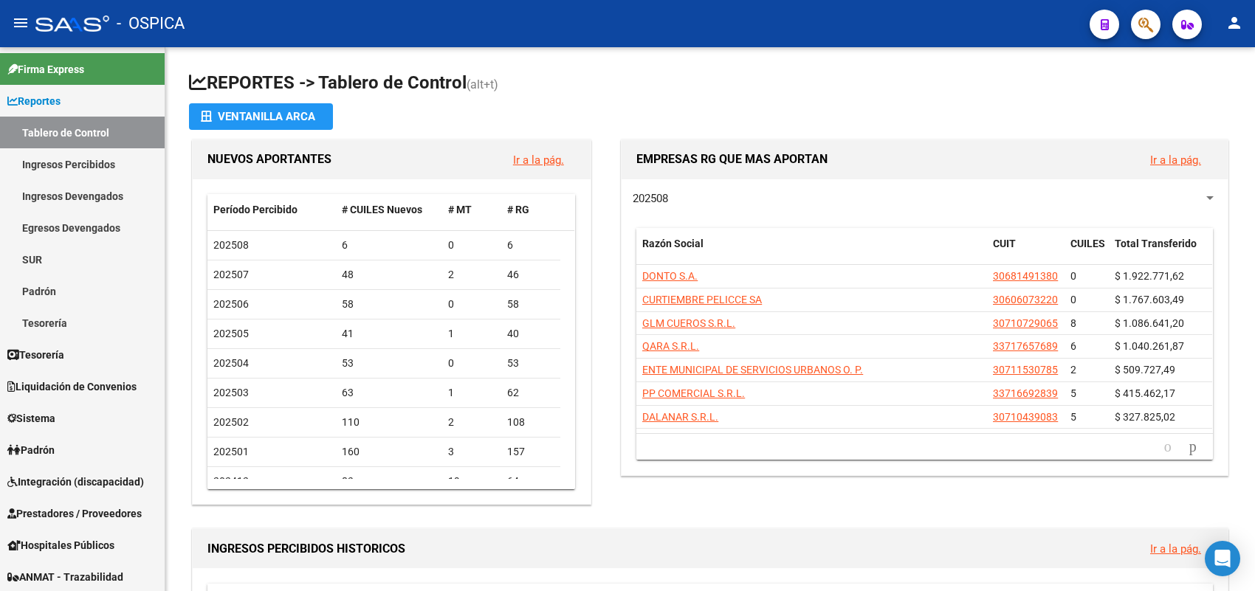
click at [18, 21] on mat-icon "menu" at bounding box center [21, 23] width 18 height 18
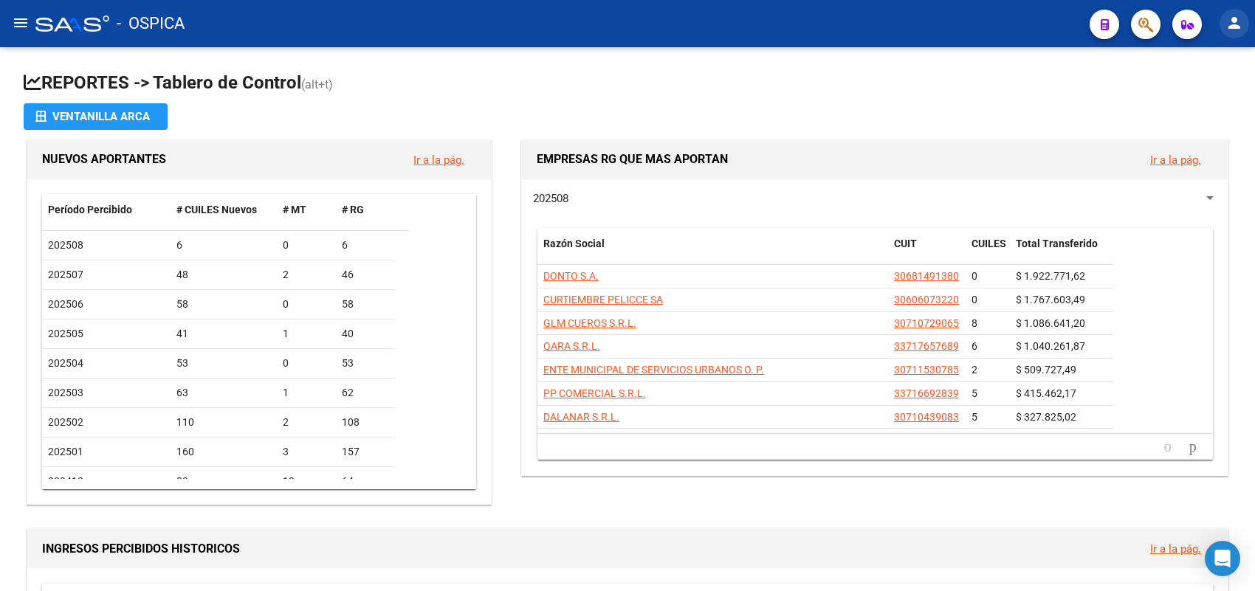
click at [1229, 19] on mat-icon "person" at bounding box center [1234, 23] width 18 height 18
click at [1223, 63] on button "person Mi Perfil" at bounding box center [1204, 61] width 90 height 35
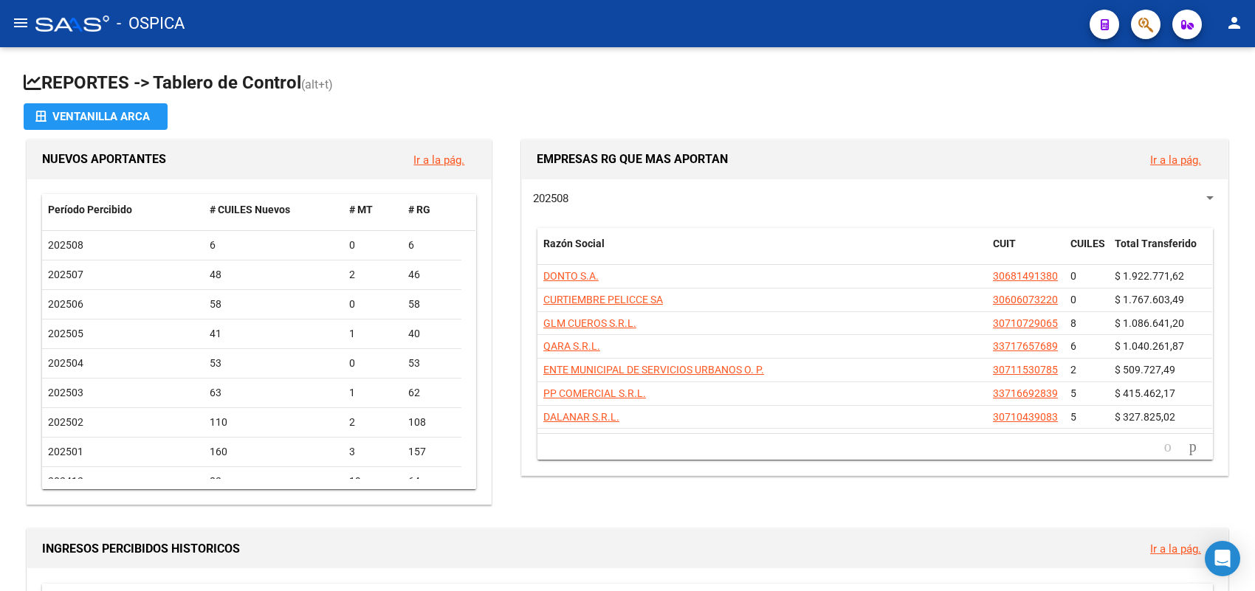
click at [22, 18] on mat-icon "menu" at bounding box center [21, 23] width 18 height 18
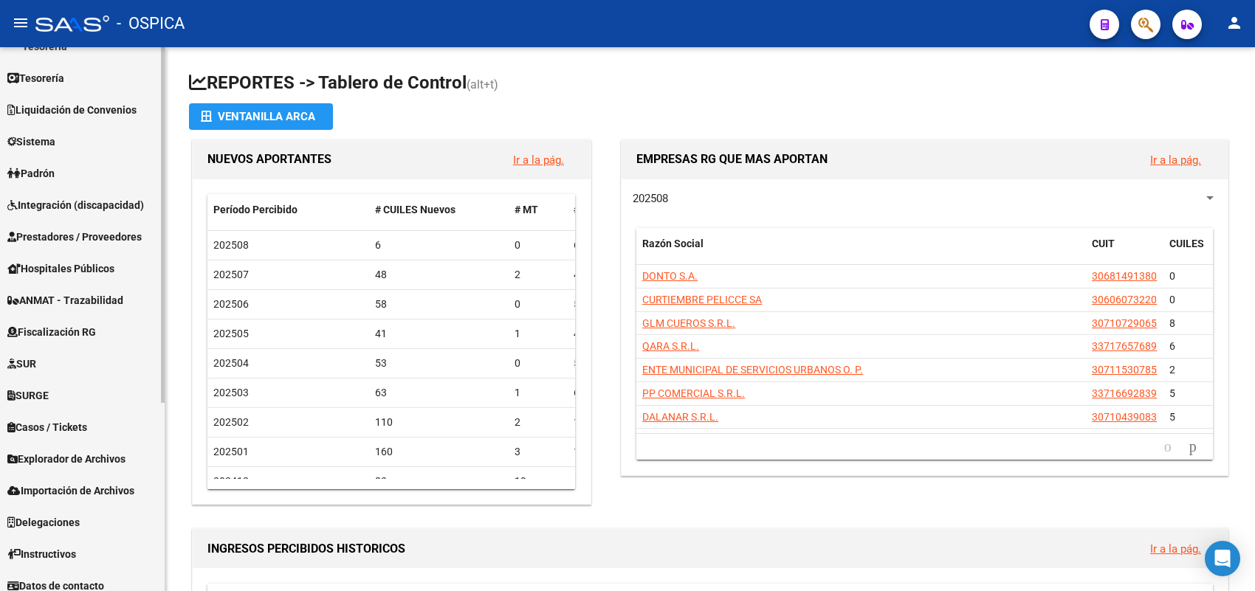
scroll to position [286, 0]
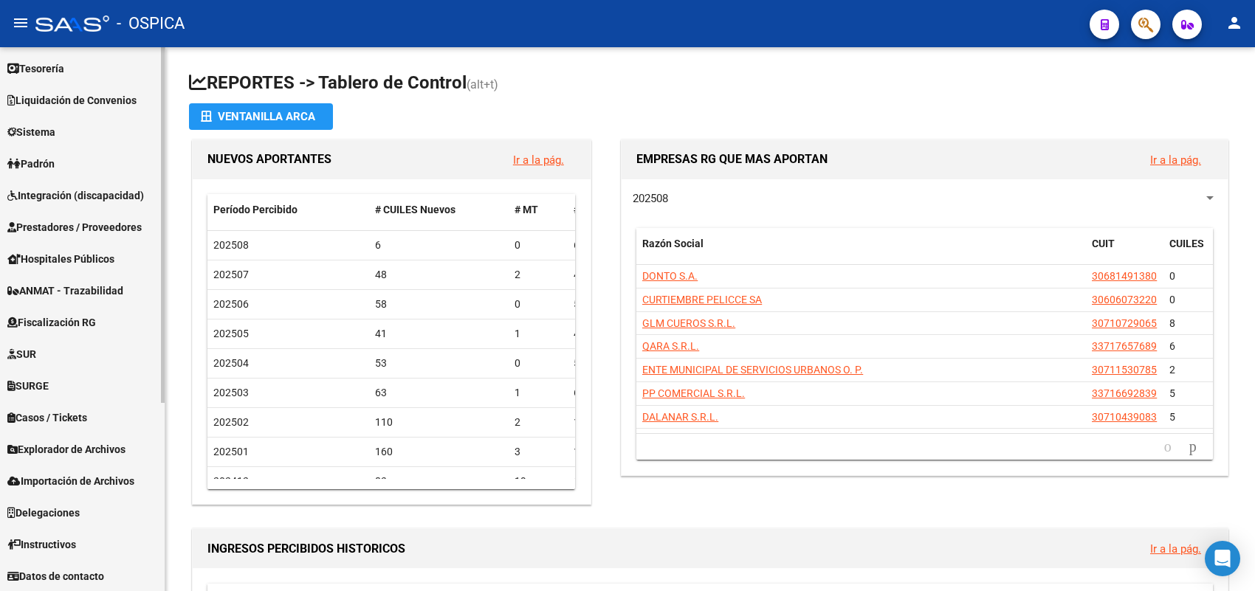
click at [49, 385] on span "SURGE" at bounding box center [27, 386] width 41 height 16
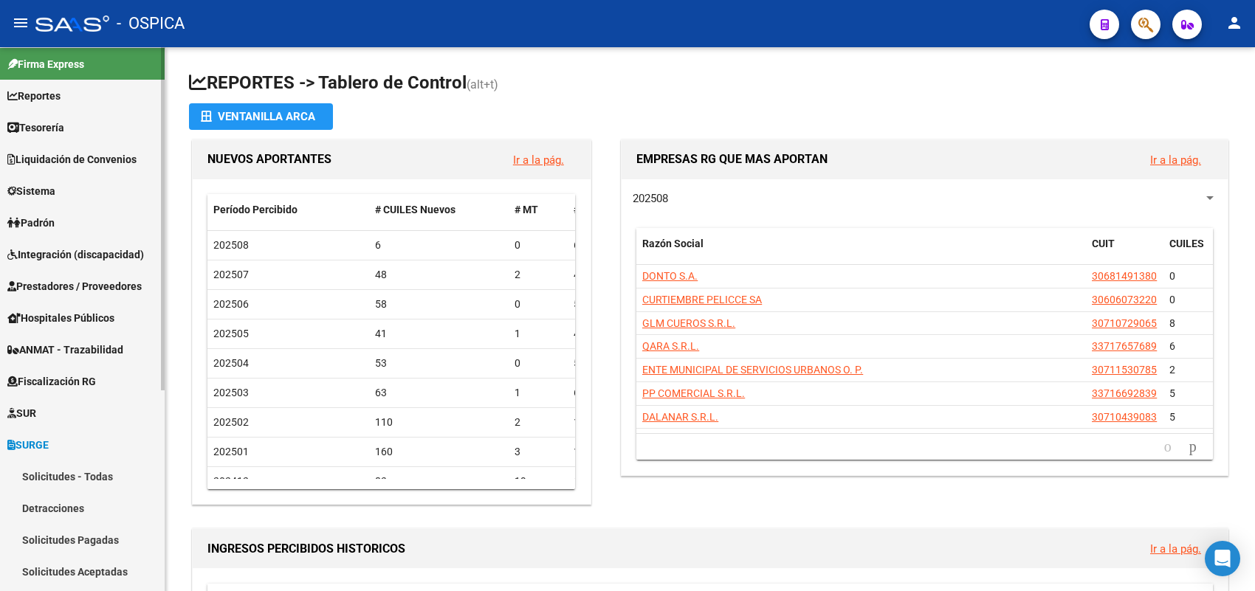
scroll to position [0, 0]
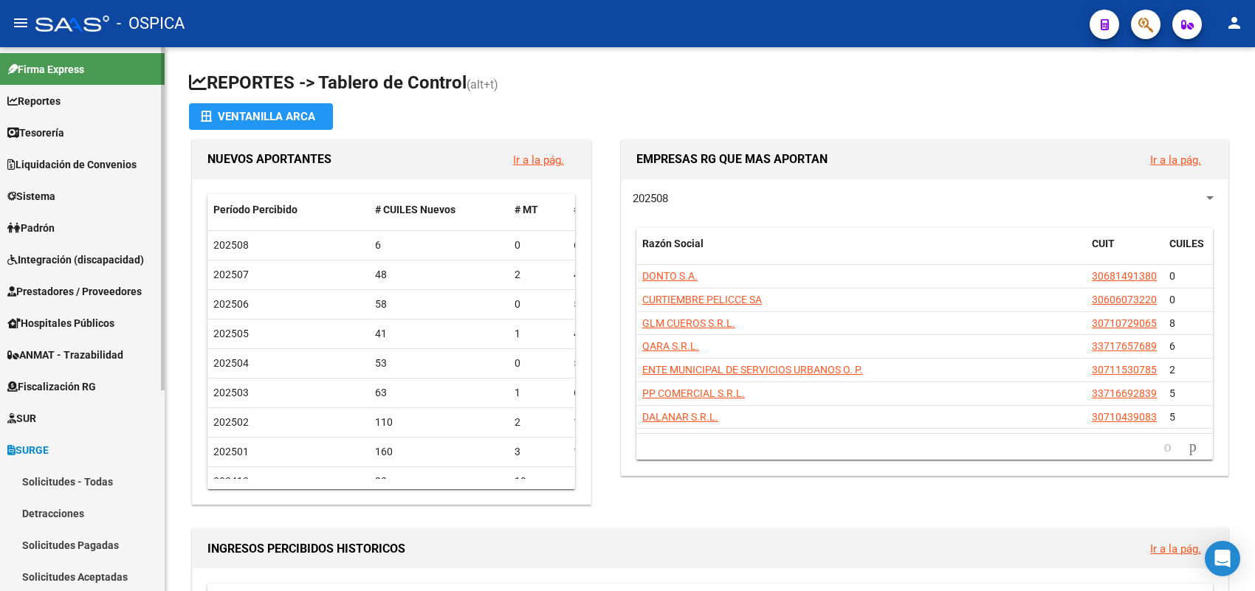
click at [28, 192] on span "Sistema" at bounding box center [31, 196] width 48 height 16
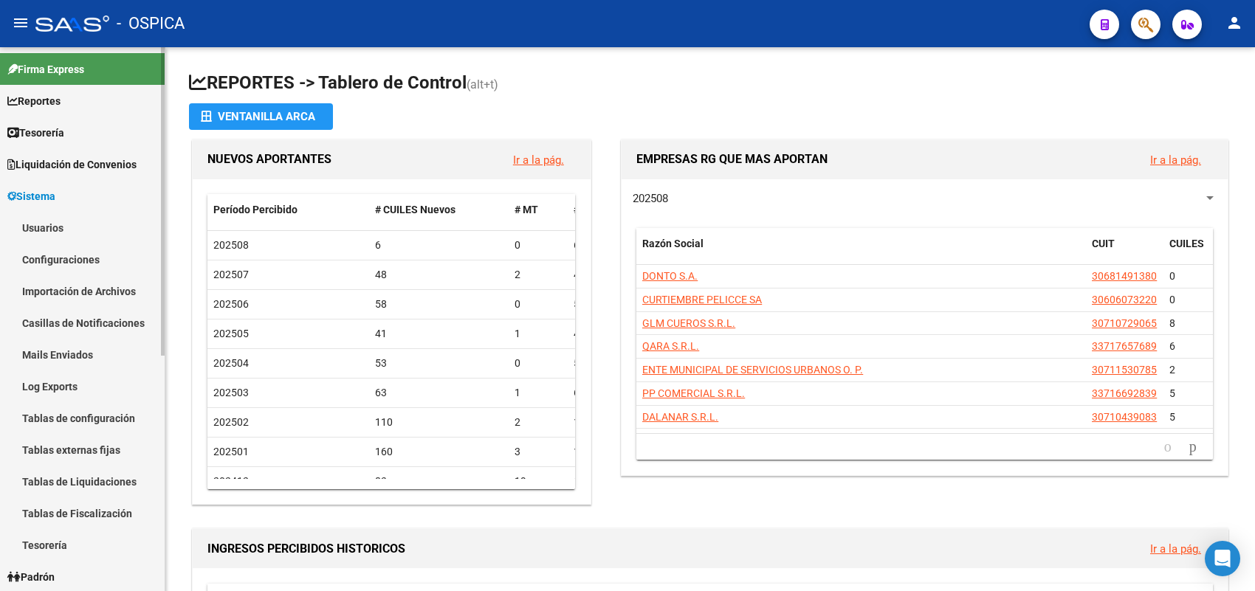
click at [35, 226] on link "Usuarios" at bounding box center [82, 228] width 165 height 32
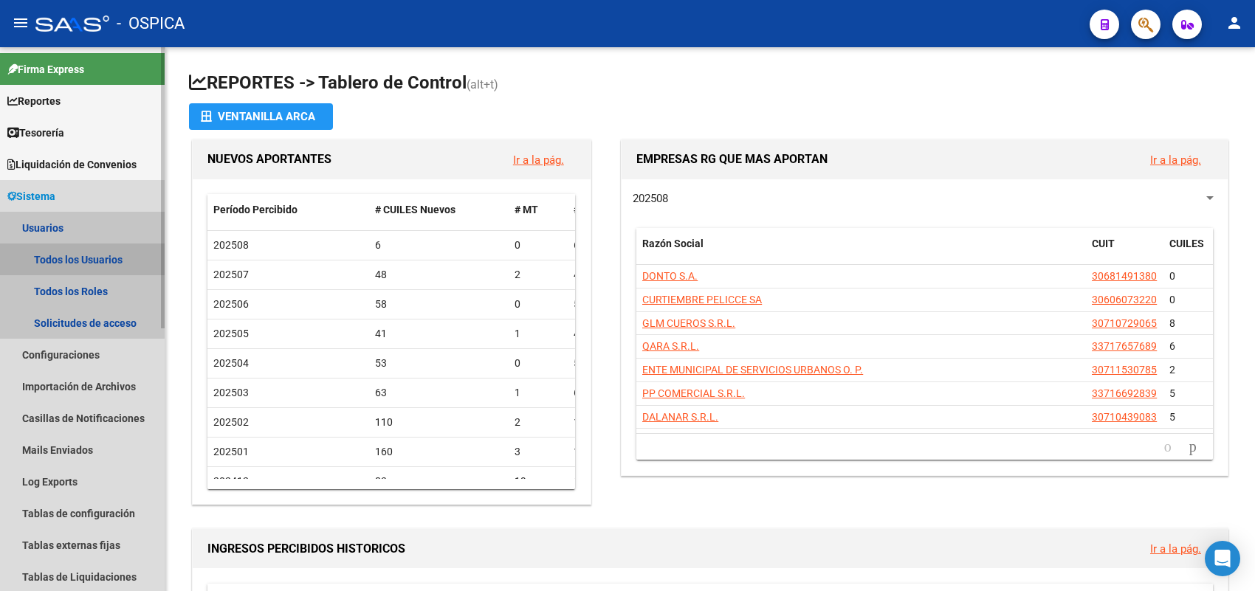
drag, startPoint x: 63, startPoint y: 255, endPoint x: 66, endPoint y: 299, distance: 44.4
click at [61, 255] on link "Todos los Usuarios" at bounding box center [82, 260] width 165 height 32
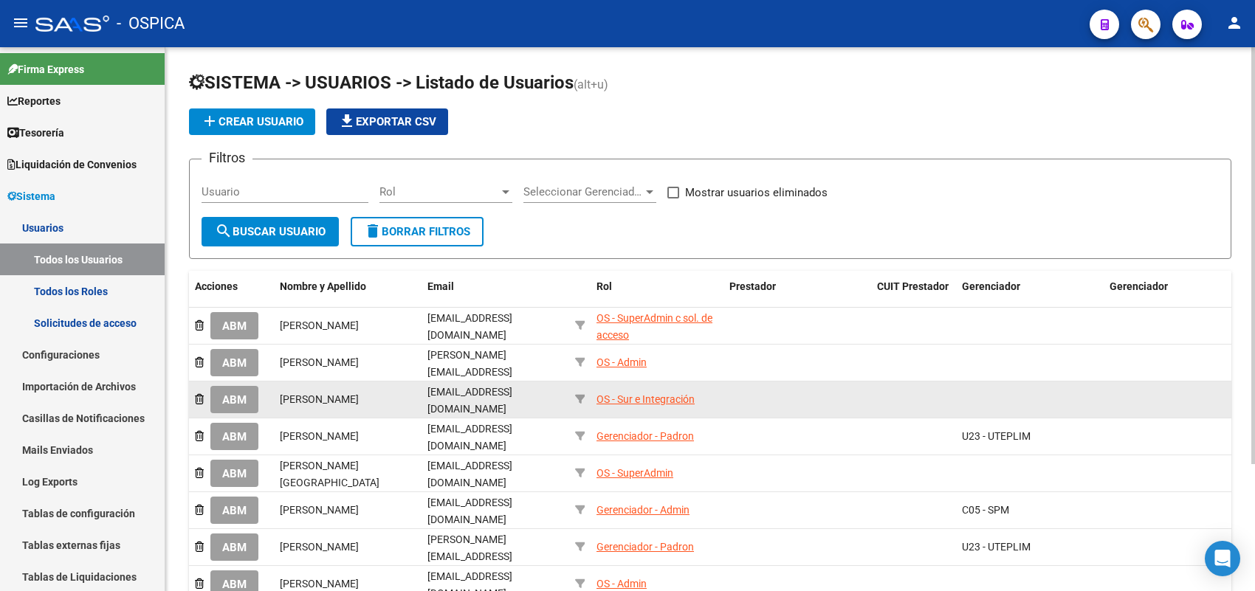
click at [232, 395] on span "ABM" at bounding box center [234, 399] width 24 height 13
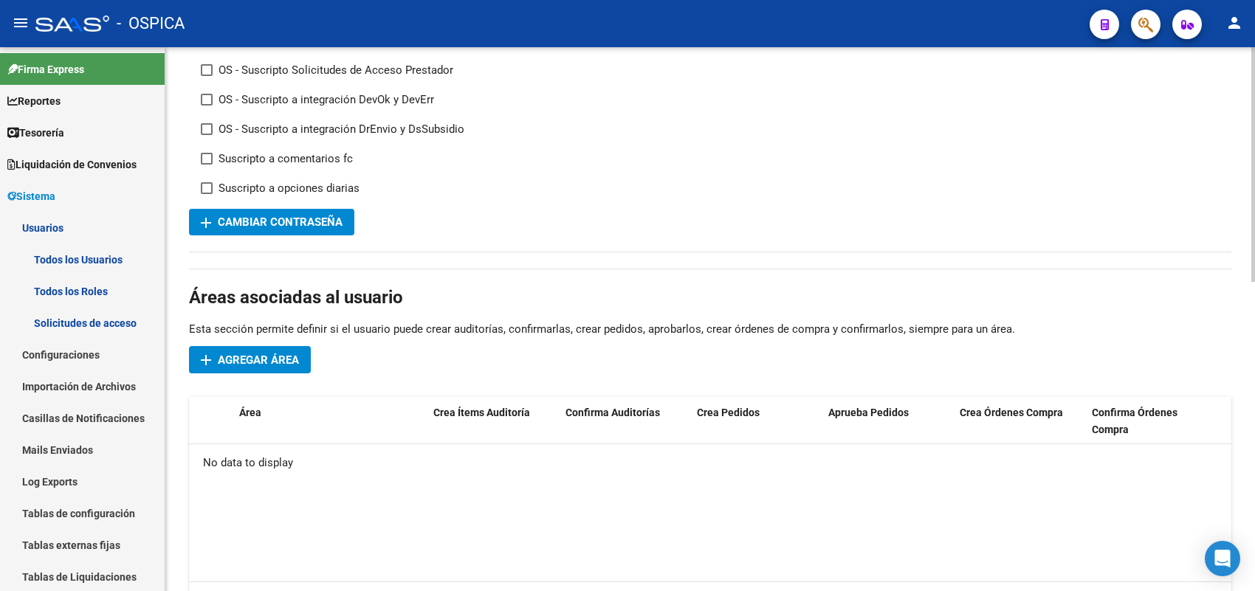
scroll to position [277, 0]
